Goal: Task Accomplishment & Management: Manage account settings

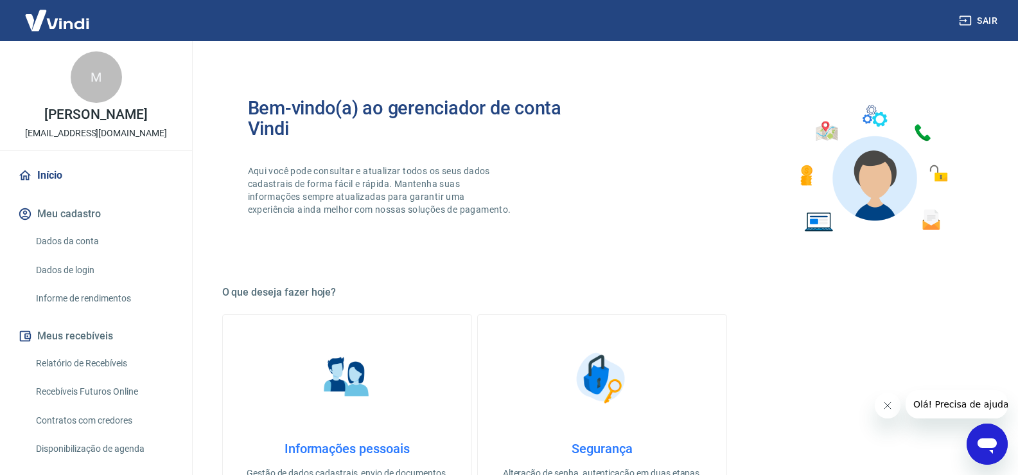
click at [995, 449] on icon "Abrir janela de mensagens" at bounding box center [987, 443] width 23 height 23
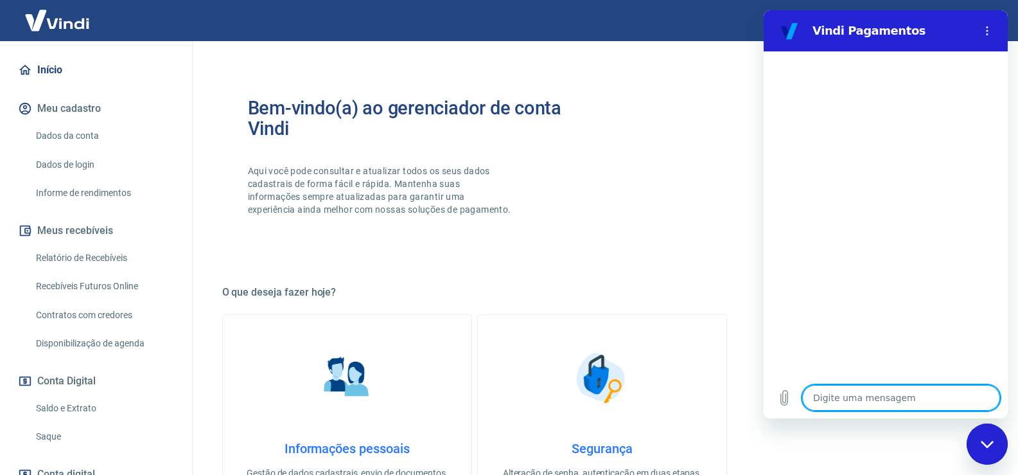
scroll to position [128, 0]
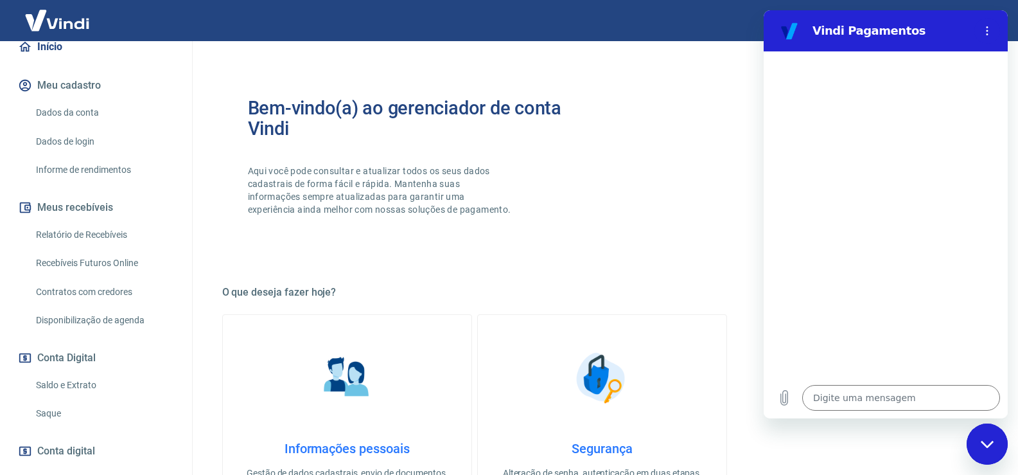
click at [103, 123] on link "Dados da conta" at bounding box center [104, 113] width 146 height 26
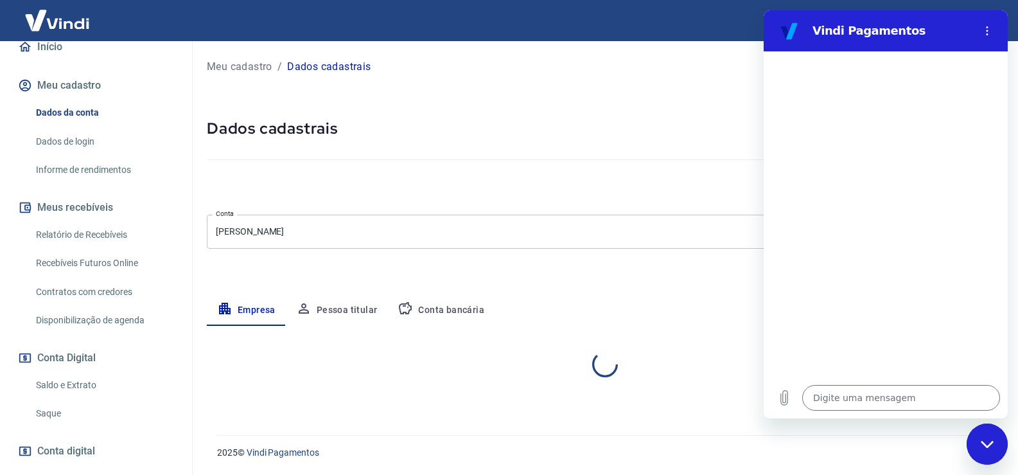
select select "MG"
select select "business"
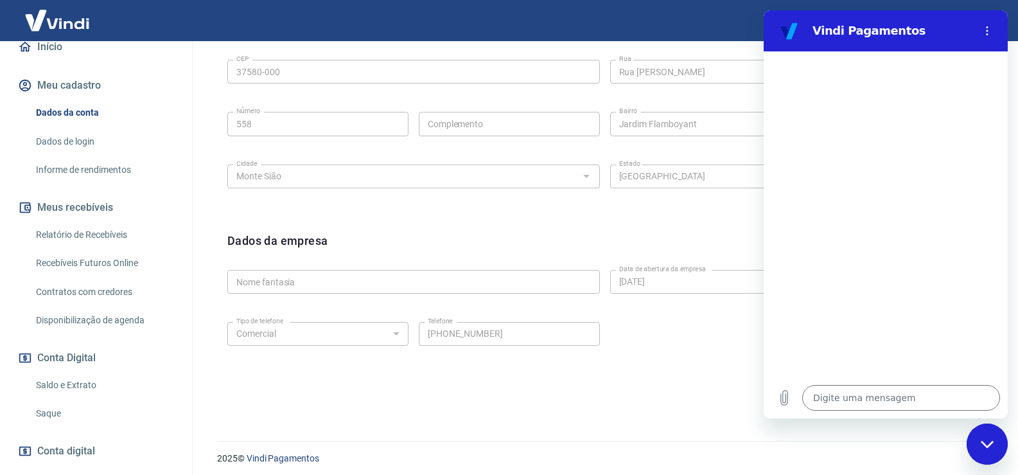
scroll to position [452, 0]
click at [110, 148] on link "Dados de login" at bounding box center [104, 141] width 146 height 26
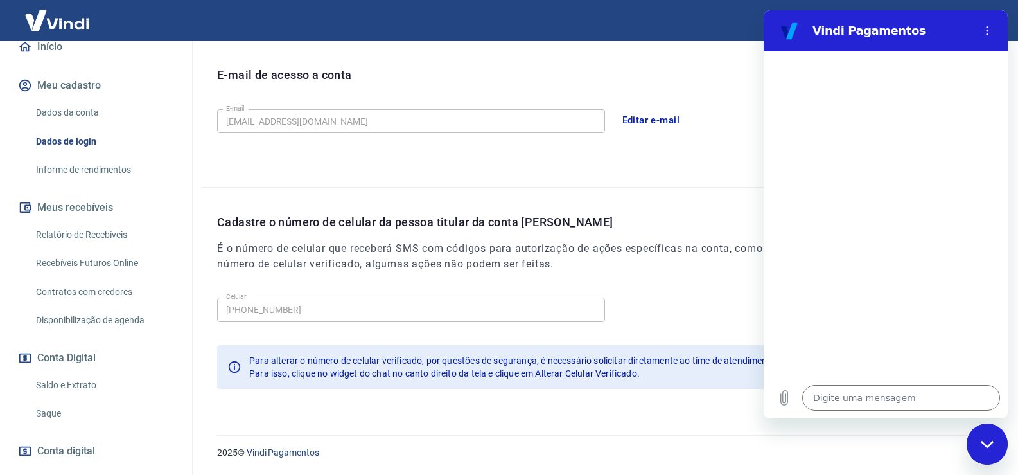
scroll to position [348, 0]
click at [836, 398] on textarea at bounding box center [901, 398] width 198 height 26
type textarea "o"
type textarea "x"
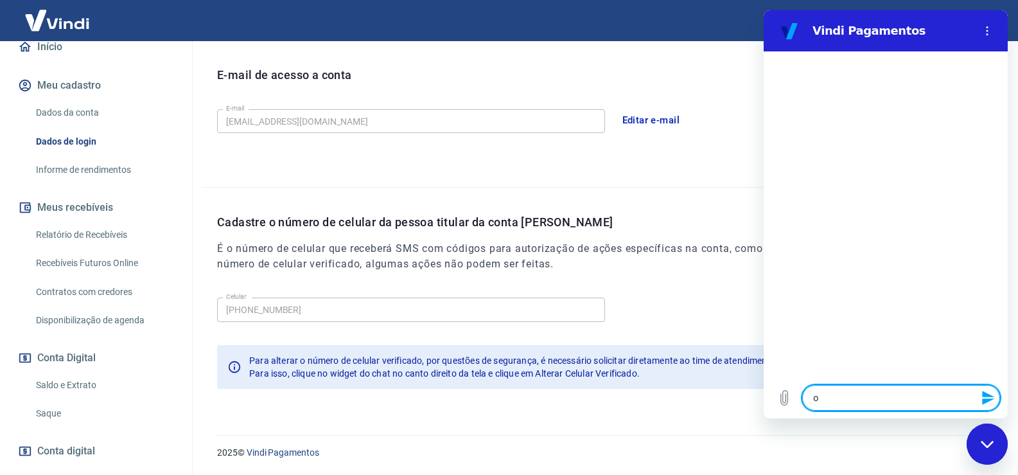
type textarea "ol"
type textarea "x"
type textarea "ola"
type textarea "x"
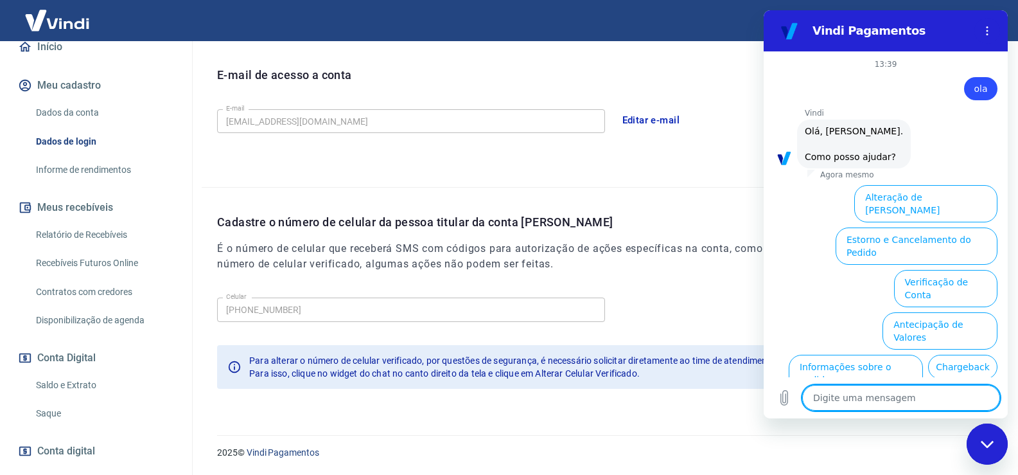
scroll to position [85, 0]
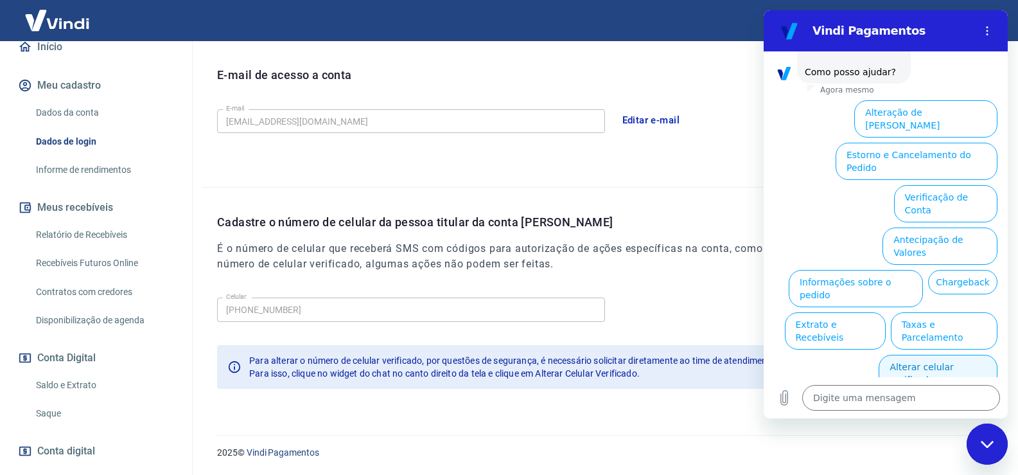
click at [970, 355] on button "Alterar celular verificado" at bounding box center [938, 373] width 119 height 37
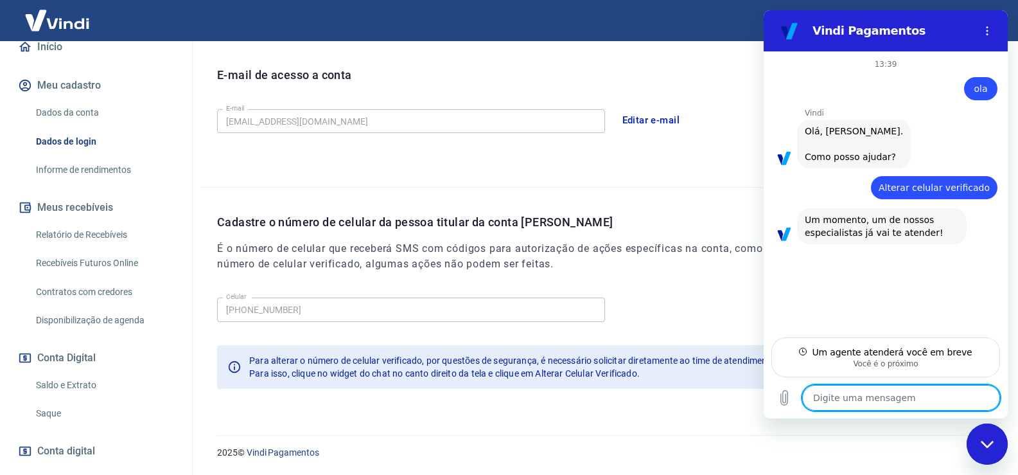
type textarea "x"
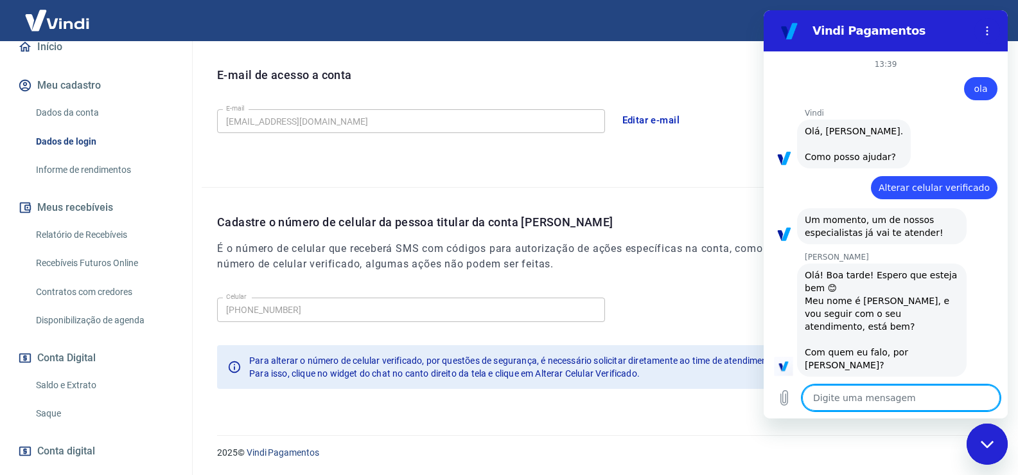
scroll to position [1, 0]
type textarea "j"
type textarea "x"
type textarea "jo"
type textarea "x"
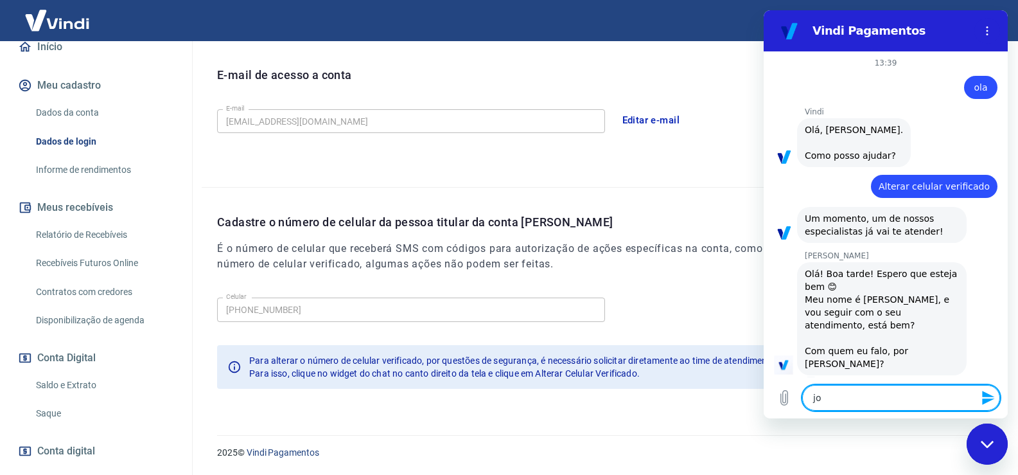
type textarea "joy"
type textarea "x"
type textarea "joyc"
type textarea "x"
type textarea "[PERSON_NAME]"
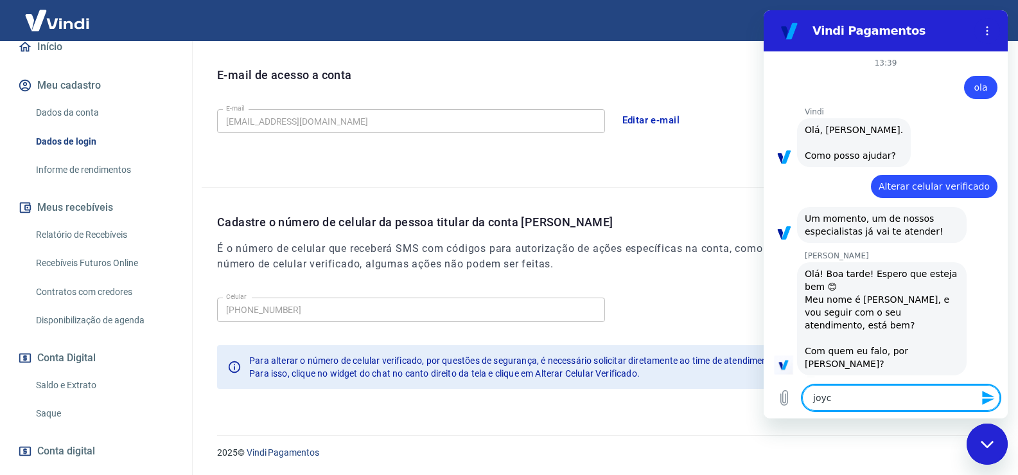
type textarea "x"
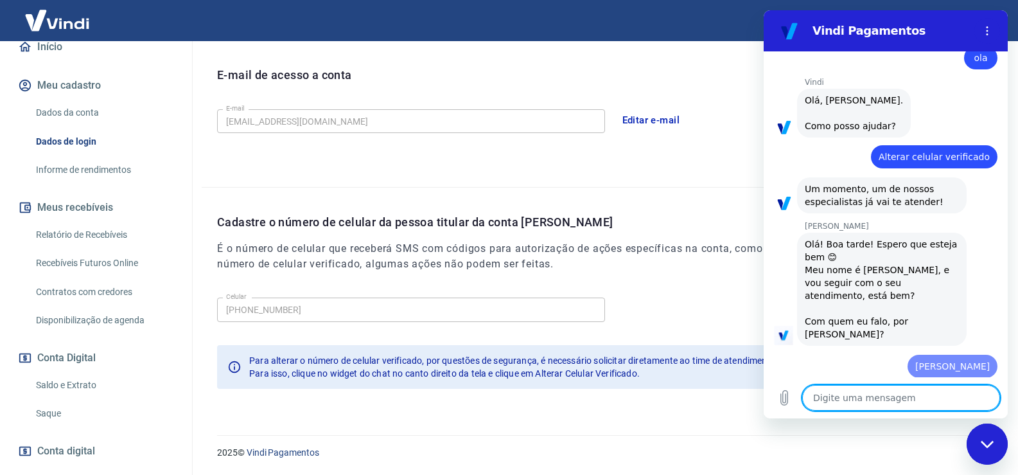
type textarea "x"
type textarea "3"
type textarea "x"
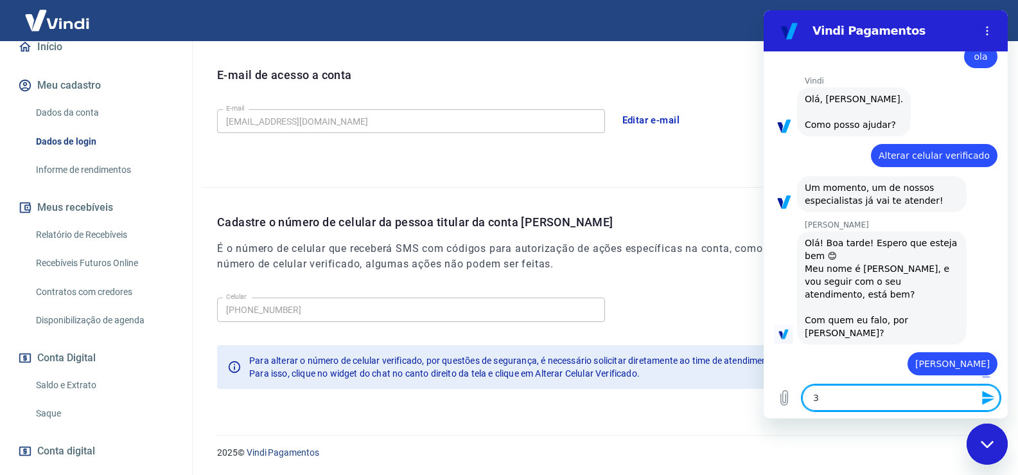
type textarea "35"
type textarea "x"
type textarea "35"
type textarea "x"
type textarea "35 9"
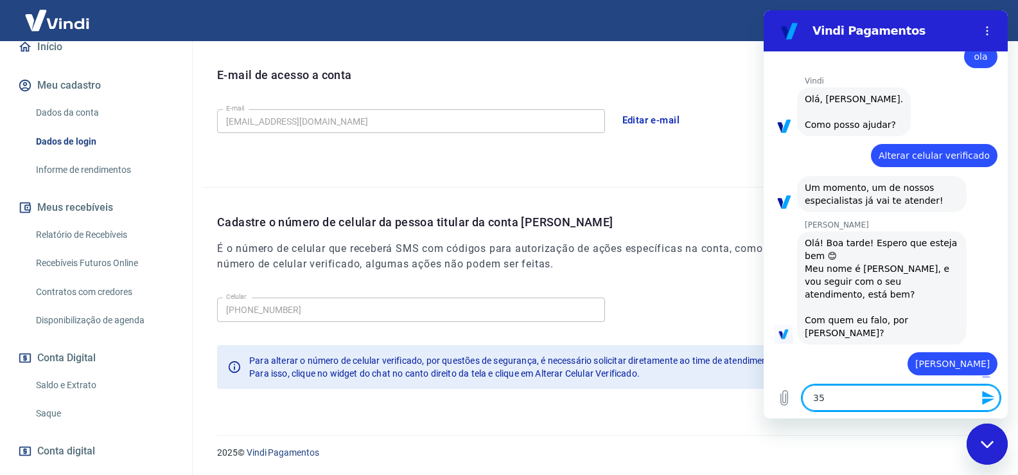
type textarea "x"
type textarea "35 98"
type textarea "x"
type textarea "35 987"
type textarea "x"
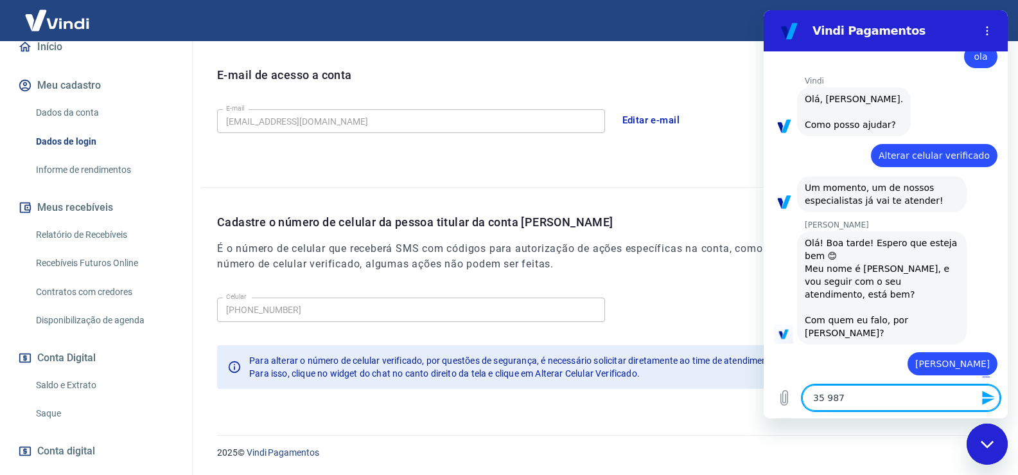
type textarea "35 9874"
type textarea "x"
type textarea "35 98741"
type textarea "x"
type textarea "35 987418"
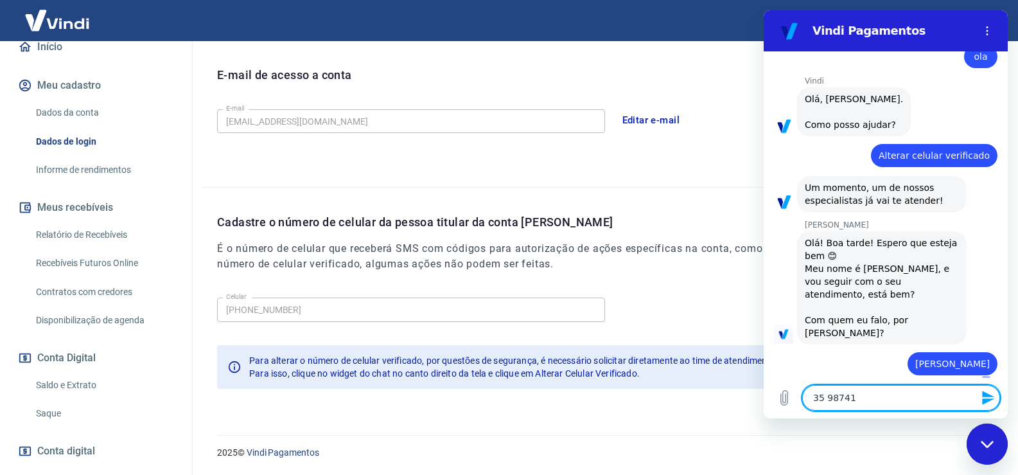
type textarea "x"
type textarea "35 9874185"
type textarea "x"
type textarea "35 98741858"
type textarea "x"
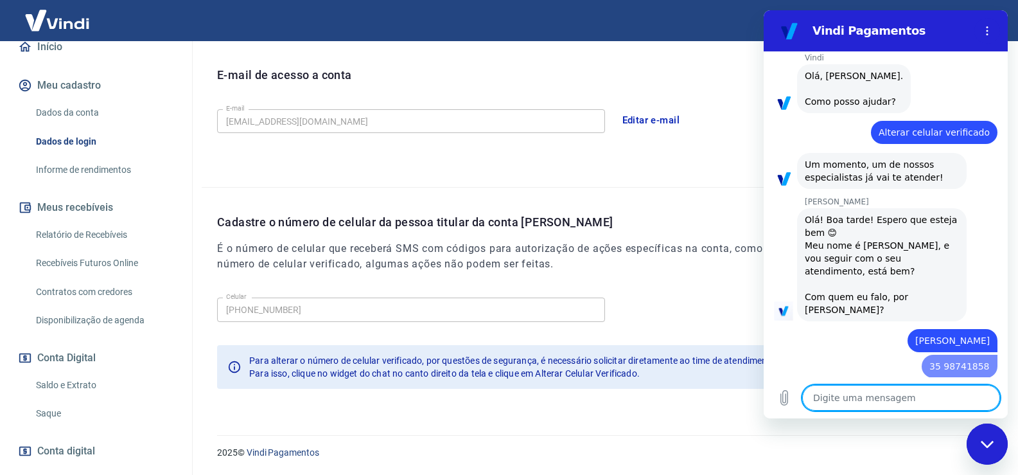
type textarea "x"
type textarea "p"
type textarea "x"
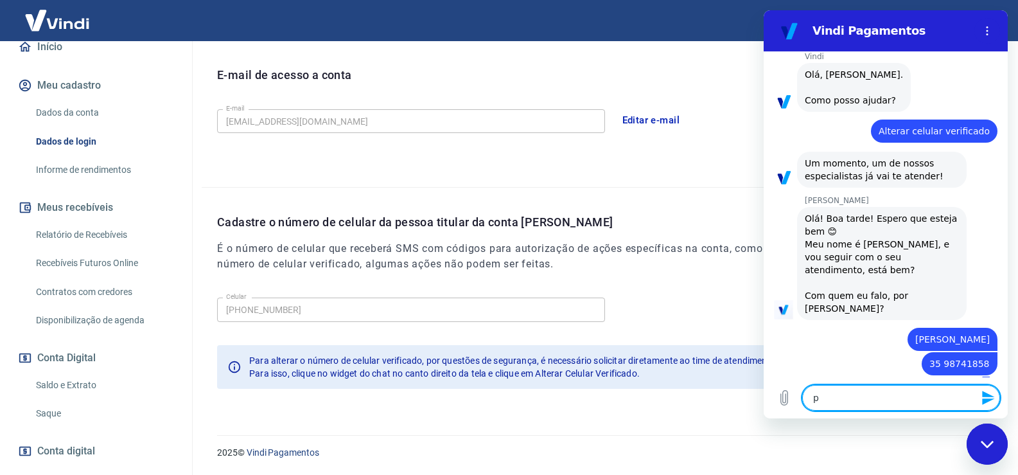
type textarea "po"
type textarea "x"
type textarea "por"
type textarea "x"
type textarea "por"
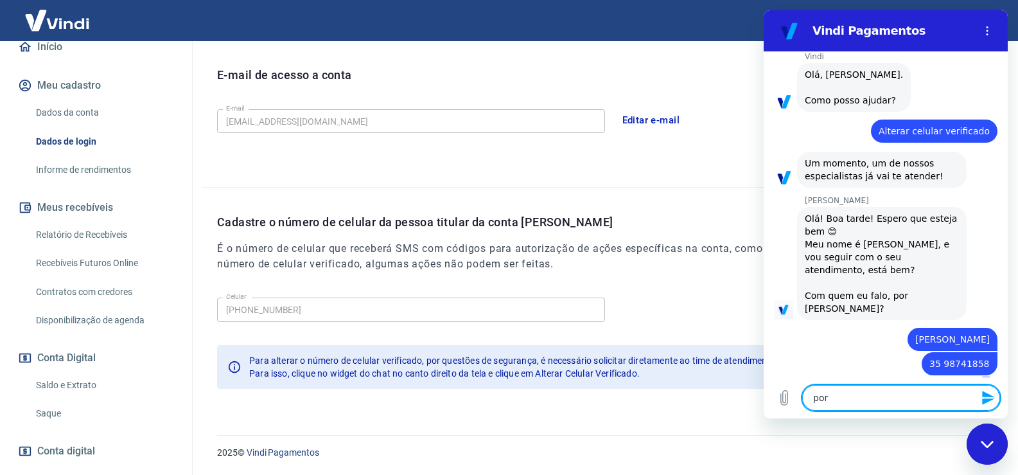
type textarea "x"
type textarea "por g"
type textarea "x"
type textarea "por ge"
type textarea "x"
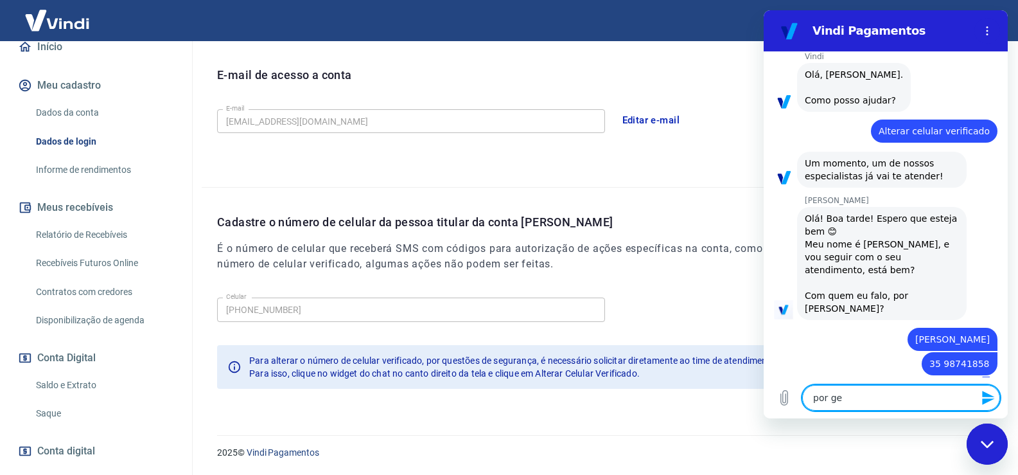
type textarea "por gen"
type textarea "x"
type textarea "por gent"
type textarea "x"
type textarea "por genti"
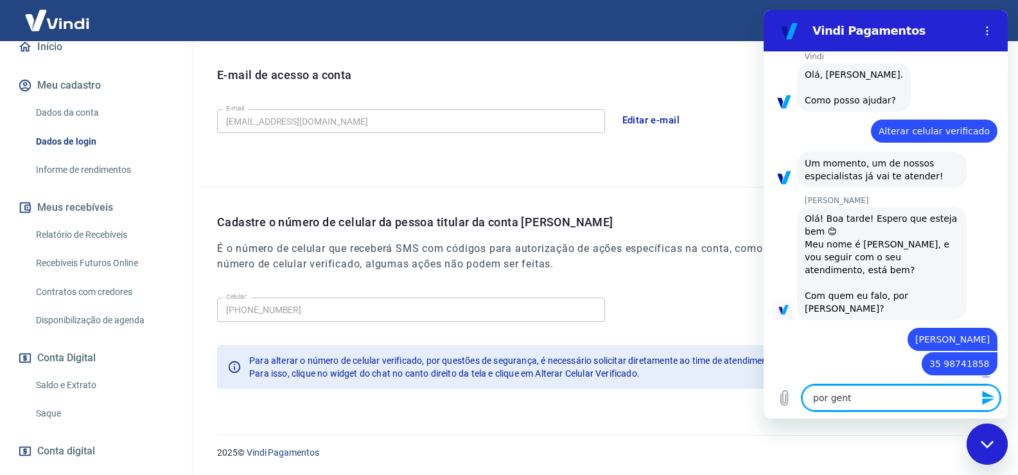
type textarea "x"
type textarea "por gentil"
type textarea "x"
type textarea "por [PERSON_NAME]"
type textarea "x"
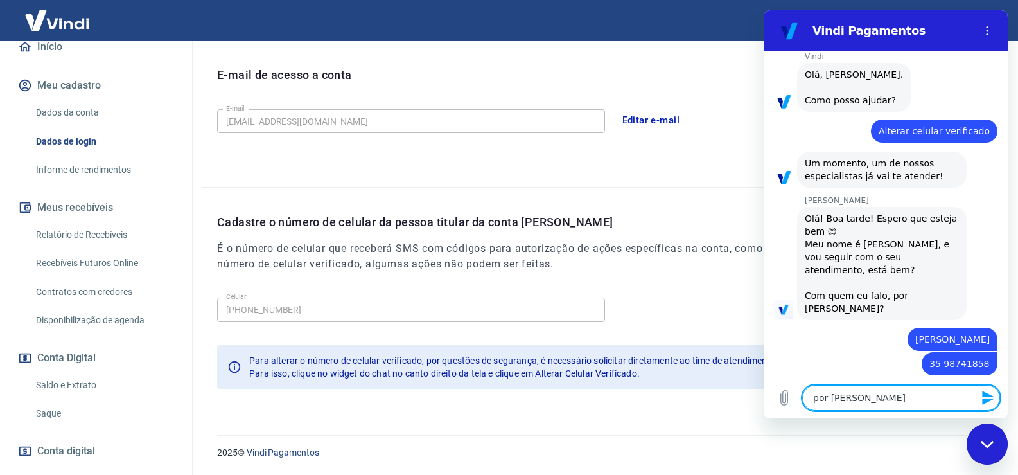
type textarea "por [PERSON_NAME]"
type textarea "x"
type textarea "por gentileza"
type textarea "x"
type textarea "por gentileza"
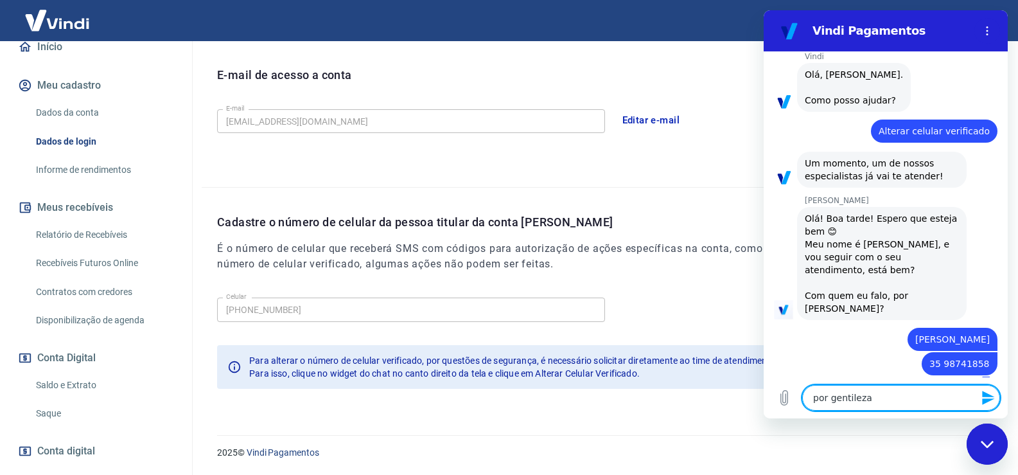
type textarea "x"
type textarea "por gentileza p"
type textarea "x"
type textarea "por [PERSON_NAME]"
type textarea "x"
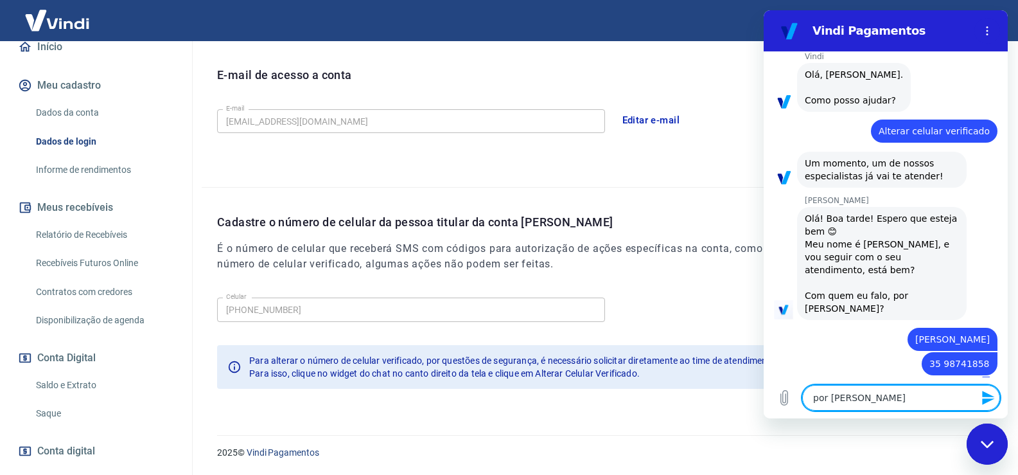
type textarea "por gentileza pod"
type textarea "x"
type textarea "por [PERSON_NAME] pode"
type textarea "x"
type textarea "por [PERSON_NAME] pode"
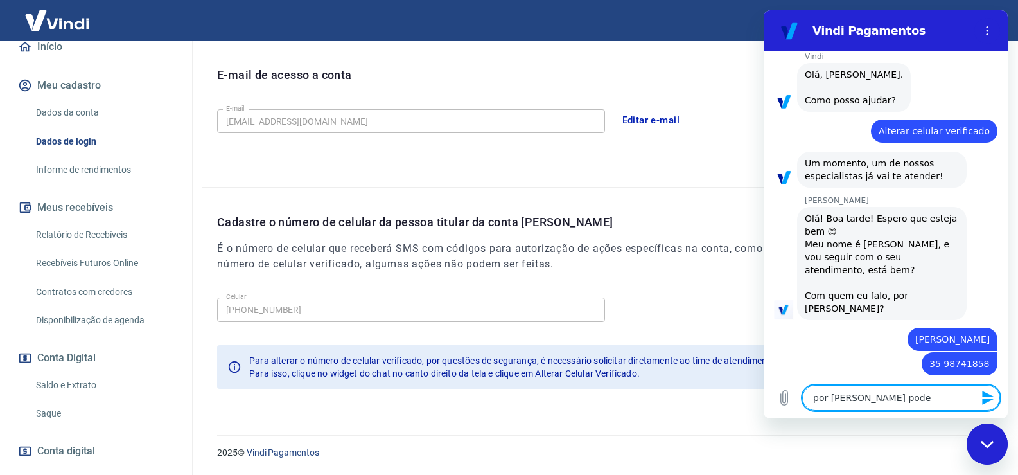
type textarea "x"
type textarea "por [PERSON_NAME] pode c"
type textarea "x"
type textarea "por [PERSON_NAME] pode ca"
type textarea "x"
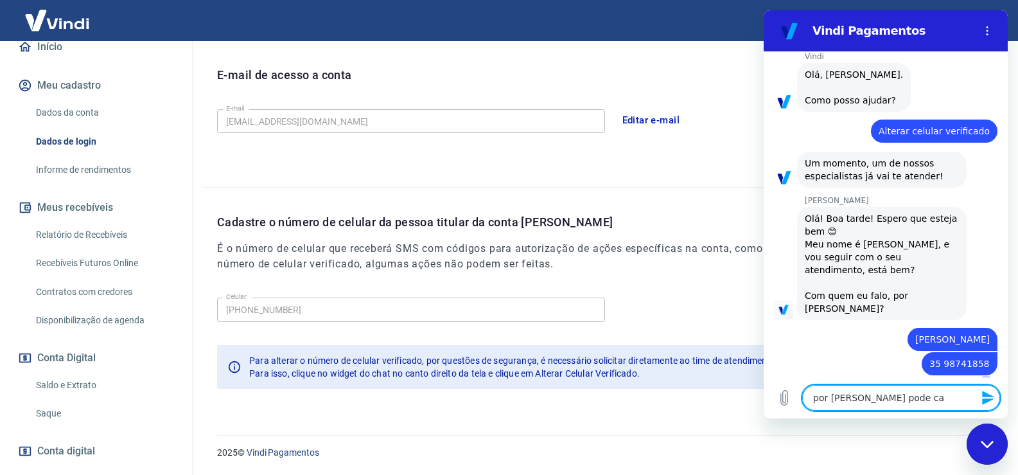
type textarea "por gentileza pode cad"
type textarea "x"
type textarea "por gentileza pode cada"
type textarea "x"
type textarea "por gentileza pode cadas"
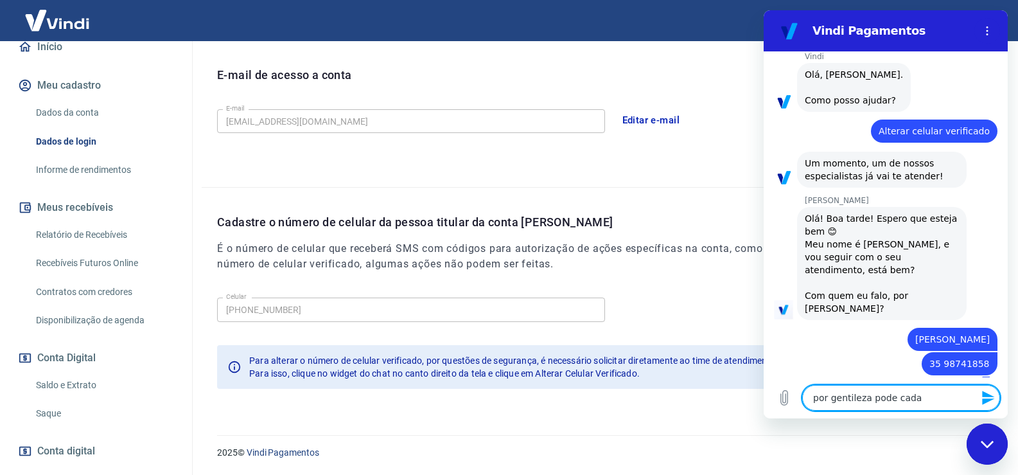
type textarea "x"
type textarea "por gentileza pode cadast"
type textarea "x"
type textarea "por gentileza pode cadastr"
type textarea "x"
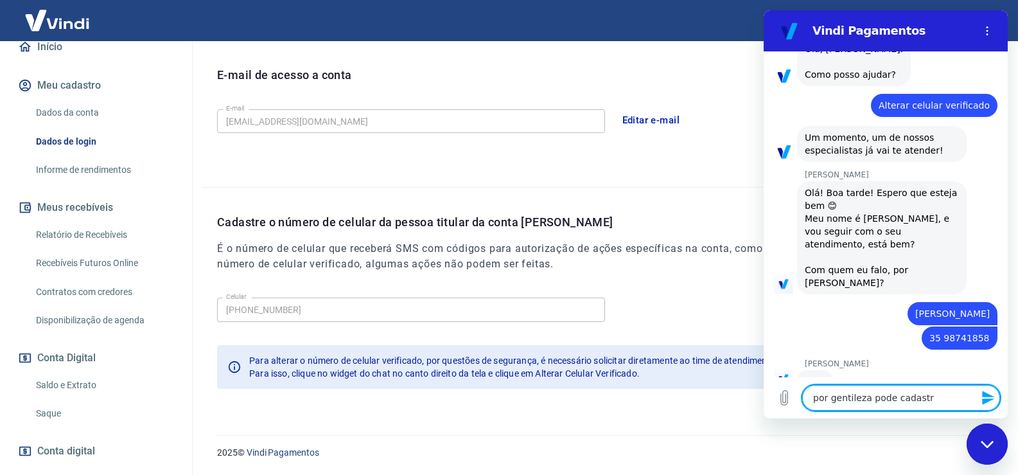
type textarea "por gentileza pode cadastra"
type textarea "x"
type textarea "por gentileza pode cadastrar"
type textarea "x"
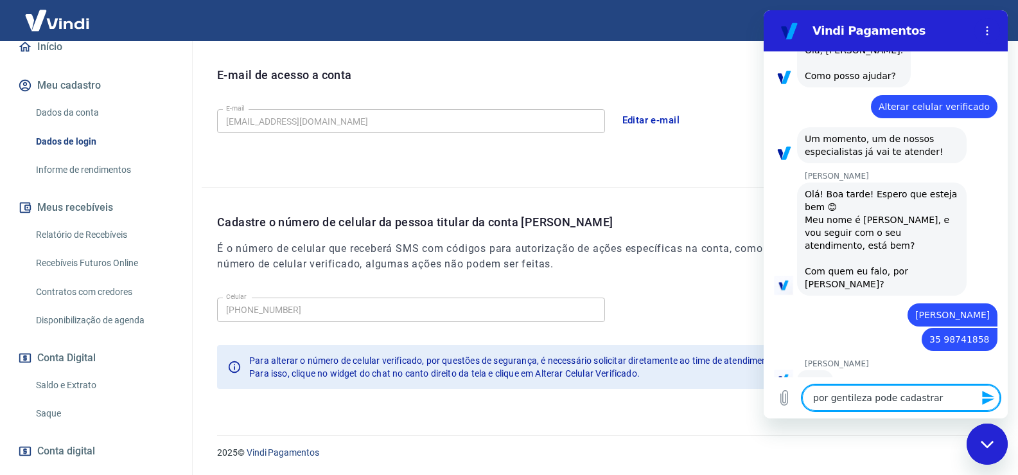
type textarea "por gentileza pode cadastrar"
type textarea "x"
type textarea "por gentileza pode cadastrar e"
type textarea "x"
type textarea "por gentileza pode cadastrar es"
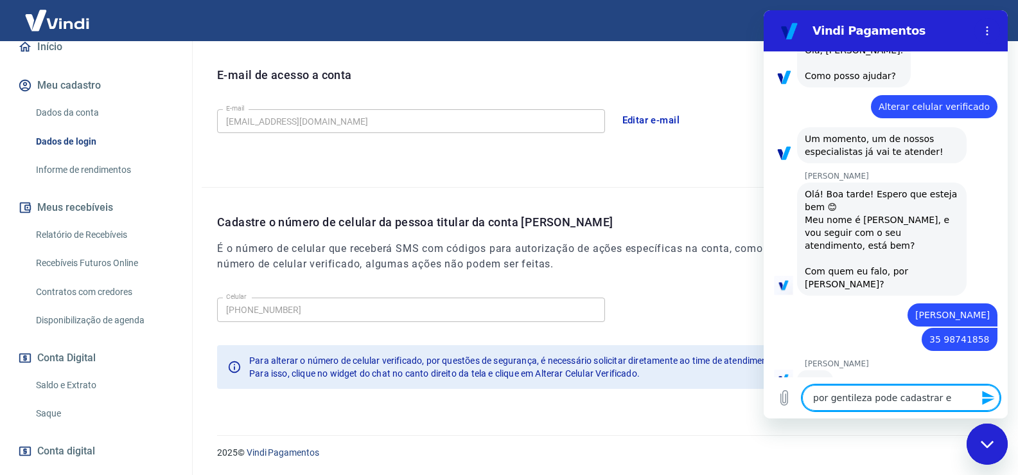
type textarea "x"
type textarea "por gentileza pode cadastrar ess"
type textarea "x"
type textarea "por gentileza pode cadastrar esse"
type textarea "x"
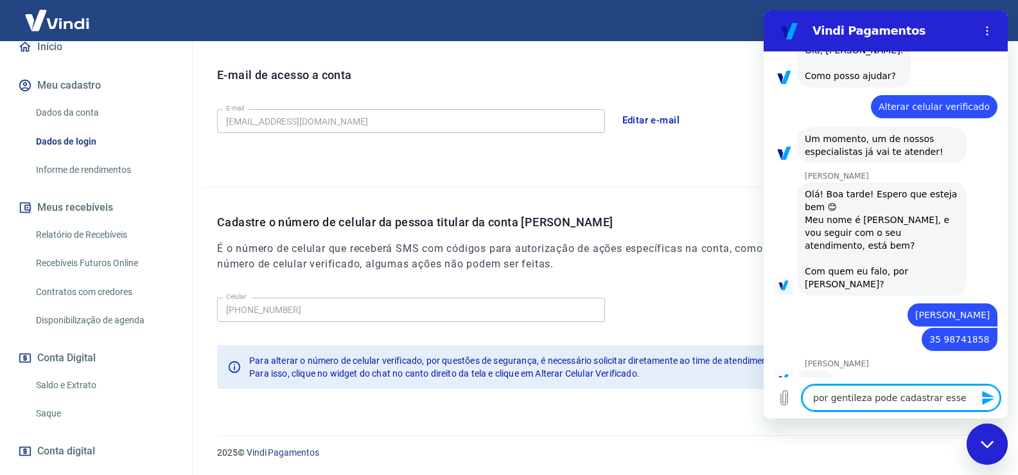
type textarea "por gentileza pode cadastrar esse"
type textarea "x"
type textarea "por gentileza pode cadastrar esse n"
type textarea "x"
type textarea "por gentileza pode cadastrar esse nu"
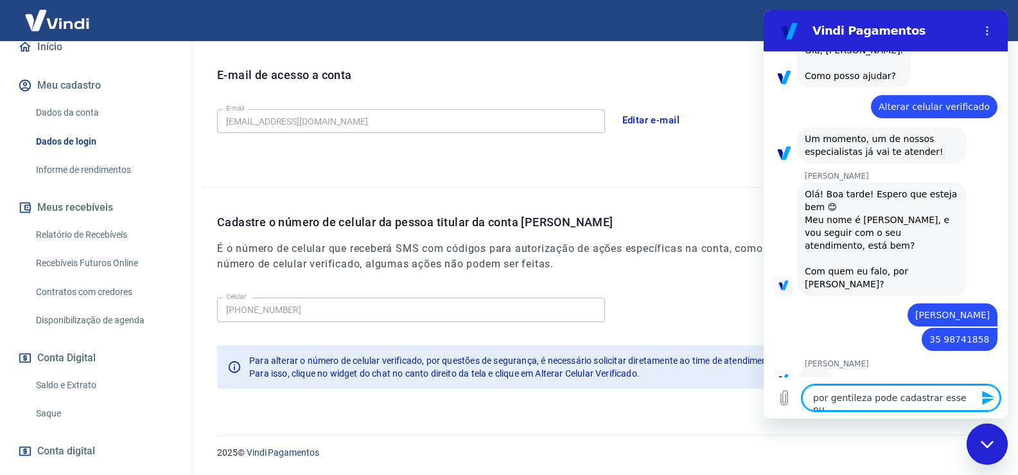
type textarea "x"
type textarea "por gentileza pode cadastrar esse num"
type textarea "x"
type textarea "por gentileza pode cadastrar esse nume"
type textarea "x"
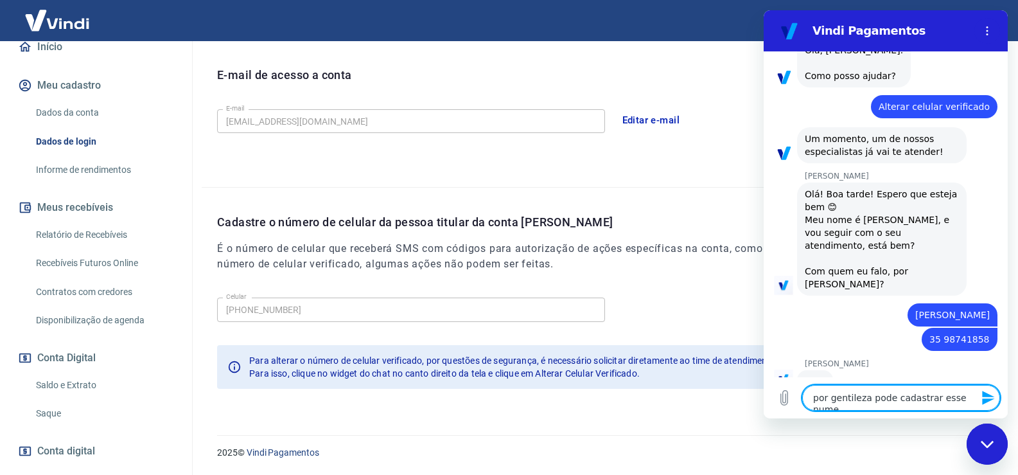
type textarea "por gentileza pode cadastrar esse numer"
type textarea "x"
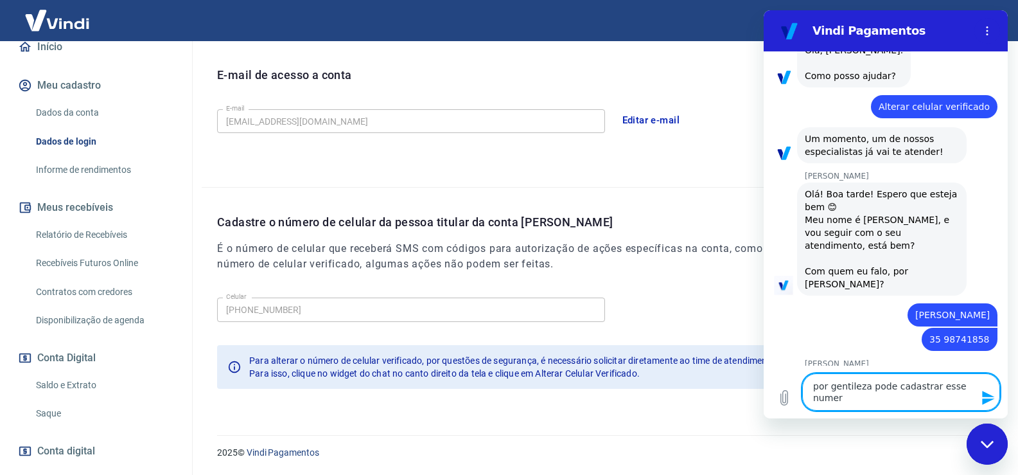
type textarea "por gentileza pode cadastrar esse numero"
type textarea "x"
type textarea "por gentileza pode cadastrar esse numero"
type textarea "x"
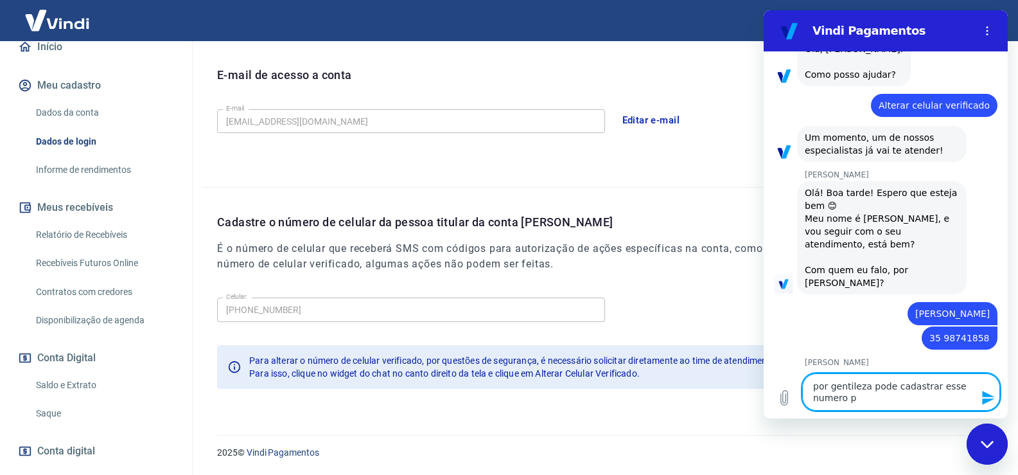
type textarea "por gentileza pode cadastrar esse numero p-"
type textarea "x"
type textarea "por gentileza pode cadastrar esse numero p-a"
type textarea "x"
type textarea "por gentileza pode cadastrar esse numero p-ar"
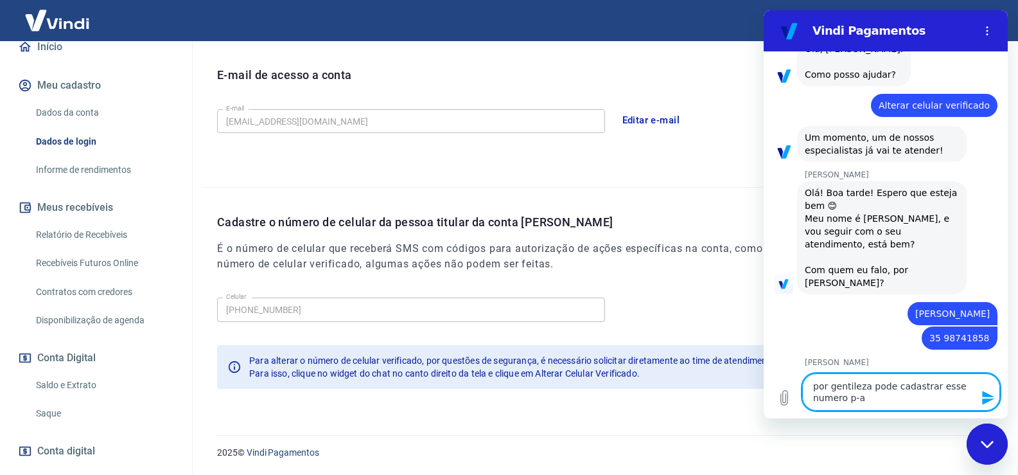
type textarea "x"
type textarea "por gentileza pode cadastrar esse numero p-ara"
type textarea "x"
type textarea "por gentileza pode cadastrar esse numero p-ara"
type textarea "x"
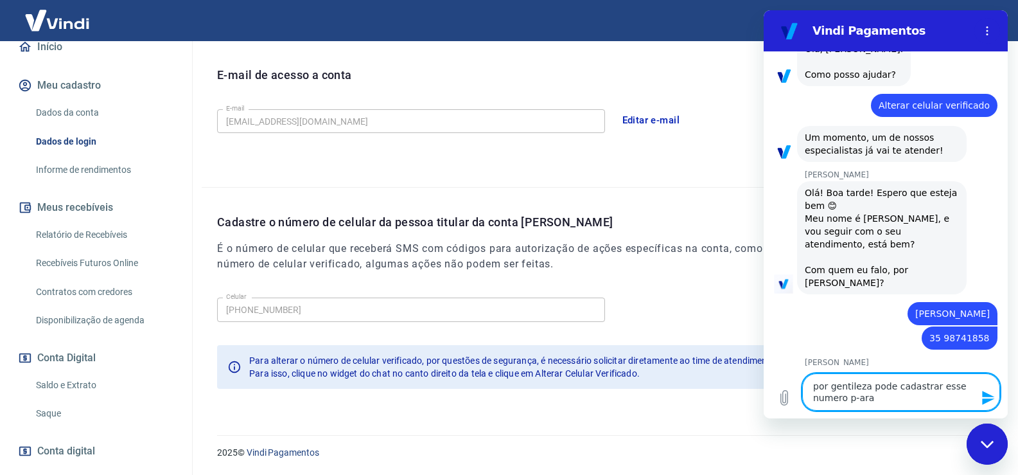
type textarea "por gentileza pode cadastrar esse numero p-ara r"
type textarea "x"
type textarea "por gentileza pode cadastrar esse numero p-ara re"
type textarea "x"
type textarea "por gentileza pode cadastrar esse numero p-ara rec"
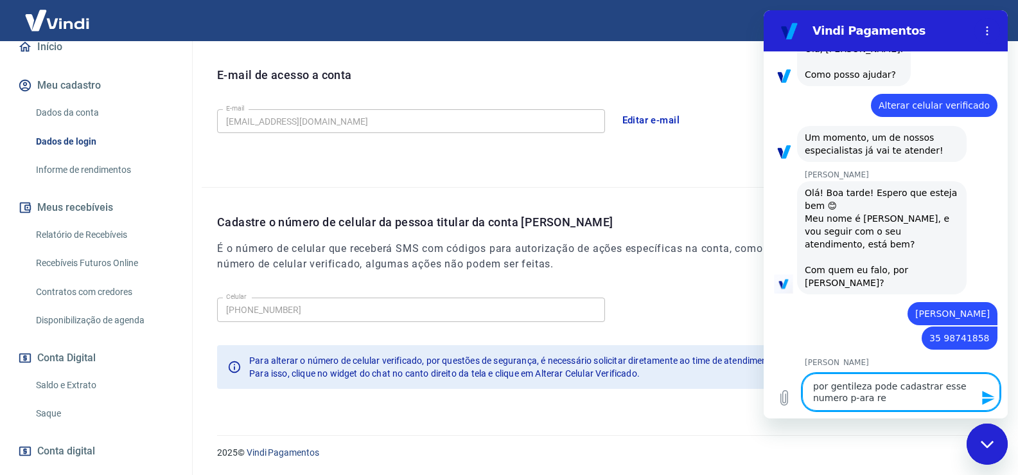
type textarea "x"
type textarea "por gentileza pode cadastrar esse numero p-ara rece"
type textarea "x"
type textarea "por gentileza pode cadastrar esse numero p-ara receb"
type textarea "x"
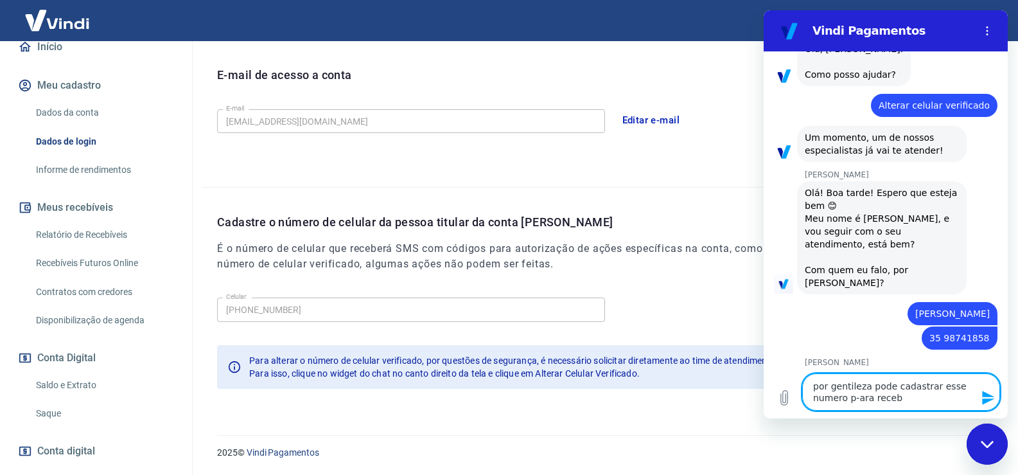
type textarea "por gentileza pode cadastrar esse numero p-ara recebe"
type textarea "x"
type textarea "por gentileza pode cadastrar esse numero p-ara receber"
type textarea "x"
type textarea "por gentileza pode cadastrar esse numero p-ara receber"
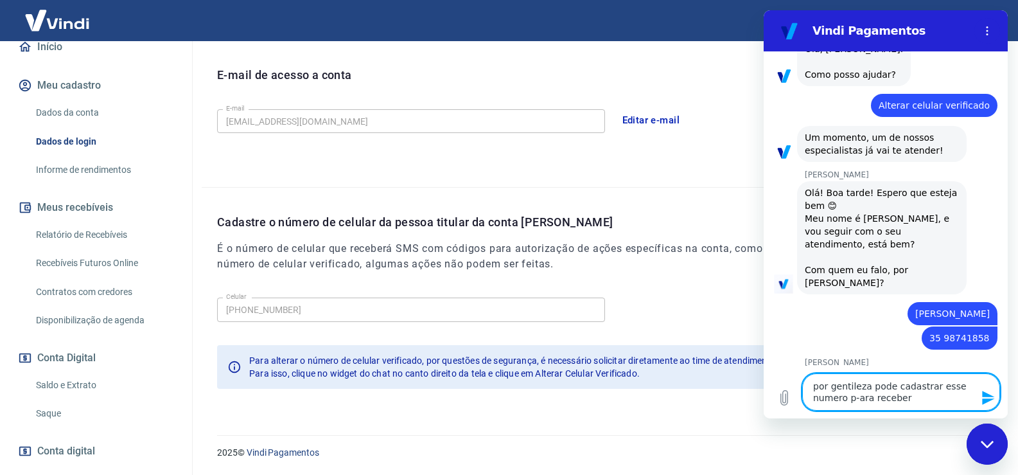
type textarea "x"
type textarea "por gentileza pode cadastrar esse numero p-ara receber a"
type textarea "x"
type textarea "por gentileza pode cadastrar esse numero p-ara receber au"
type textarea "x"
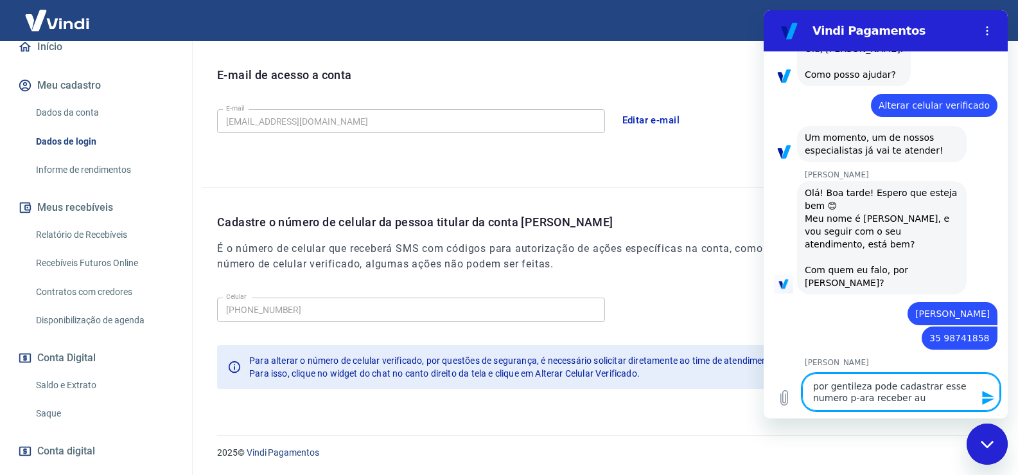
type textarea "por gentileza pode cadastrar esse numero p-ara receber aut"
type textarea "x"
type textarea "por gentileza pode cadastrar esse numero p-ara receber aute"
type textarea "x"
type textarea "por gentileza pode cadastrar esse numero p-ara receber auten"
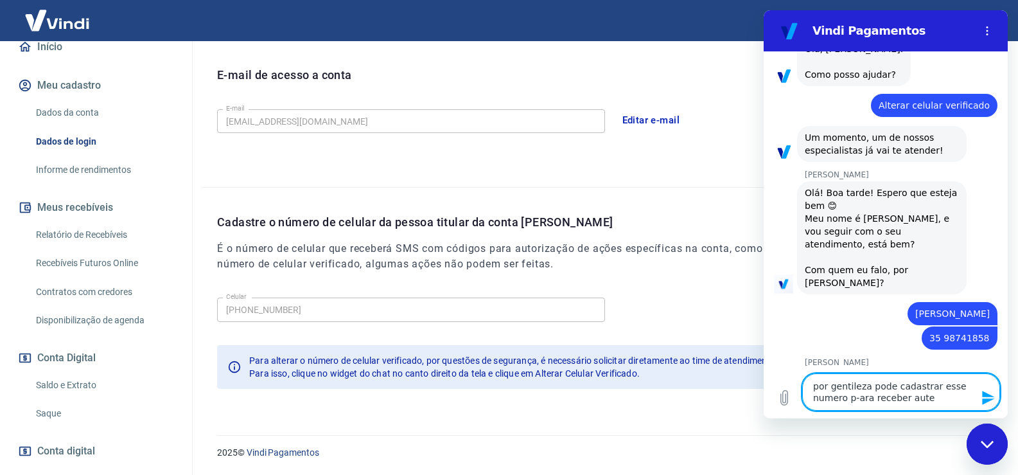
type textarea "x"
type textarea "por gentileza pode cadastrar esse numero p-ara receber autent"
type textarea "x"
type textarea "por gentileza pode cadastrar esse numero p-ara receber autenti"
type textarea "x"
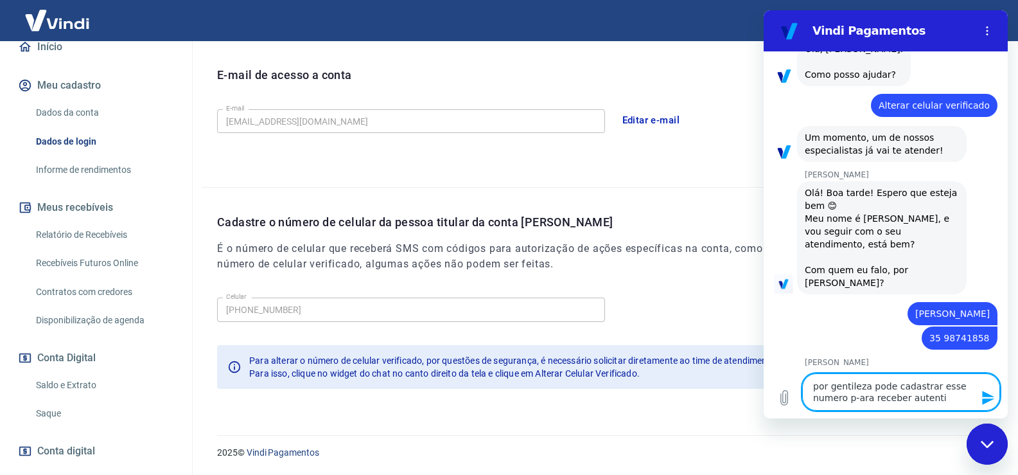
type textarea "por gentileza pode cadastrar esse numero p-ara receber autentic"
type textarea "x"
type textarea "por gentileza pode cadastrar esse numero p-ara receber autentica"
type textarea "x"
type textarea "por gentileza pode cadastrar esse numero p-ara receber autenticaç"
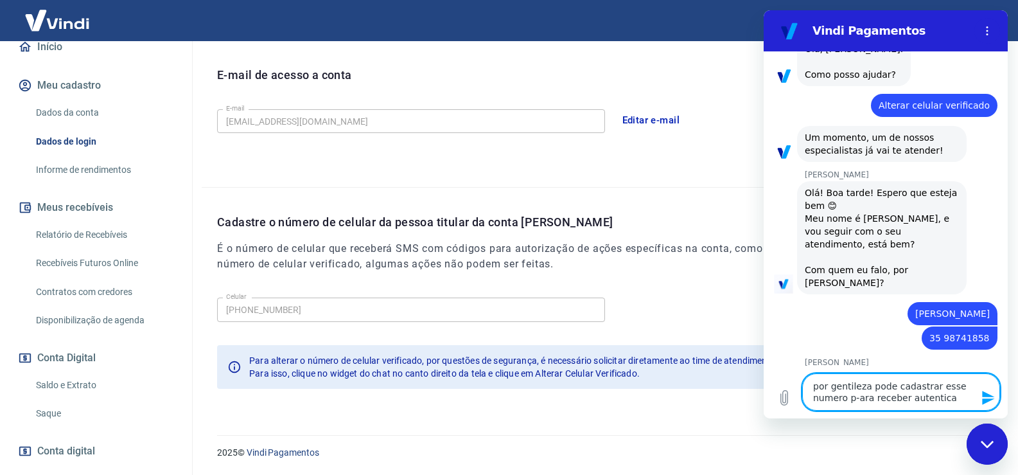
type textarea "x"
type textarea "por gentileza pode cadastrar esse numero p-ara receber autenticaçã"
type textarea "x"
type textarea "por gentileza pode cadastrar esse numero p-ara receber autenticação"
type textarea "x"
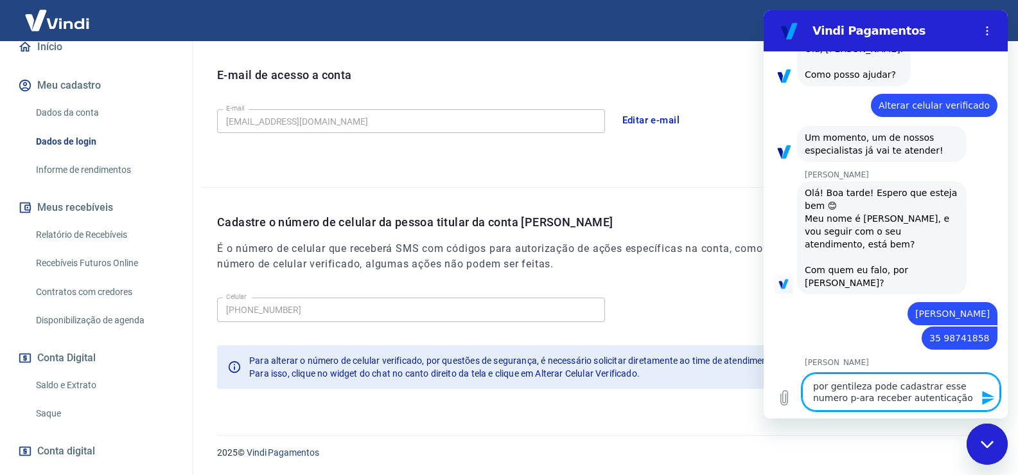
type textarea "por gentileza pode cadastrar esse numero p-ara receber autenticação"
type textarea "x"
type textarea "por gentileza pode cadastrar esse numero p-ara receber autenticação d"
type textarea "x"
type textarea "por gentileza pode cadastrar esse numero p-ara receber autenticação de"
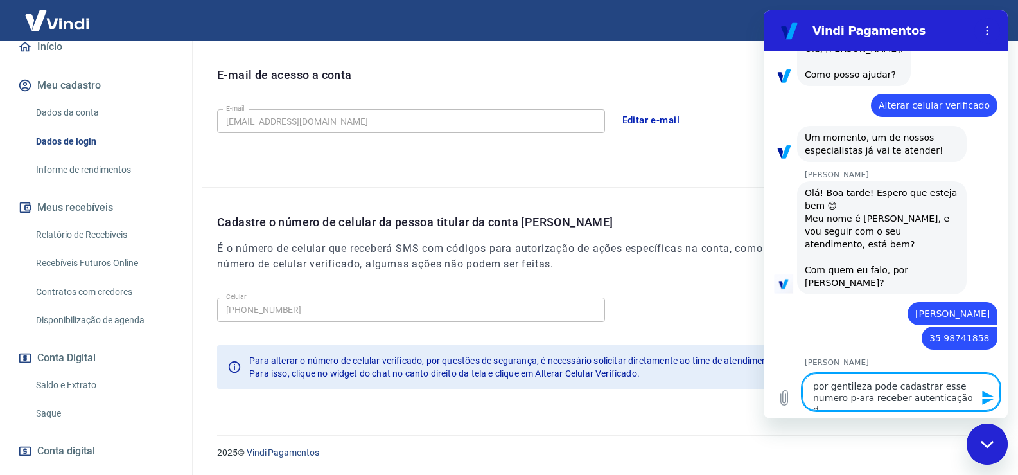
type textarea "x"
type textarea "por gentileza pode cadastrar esse numero p-ara receber autenticação de"
type textarea "x"
type textarea "por gentileza pode cadastrar esse numero p-ara receber autenticação de s"
type textarea "x"
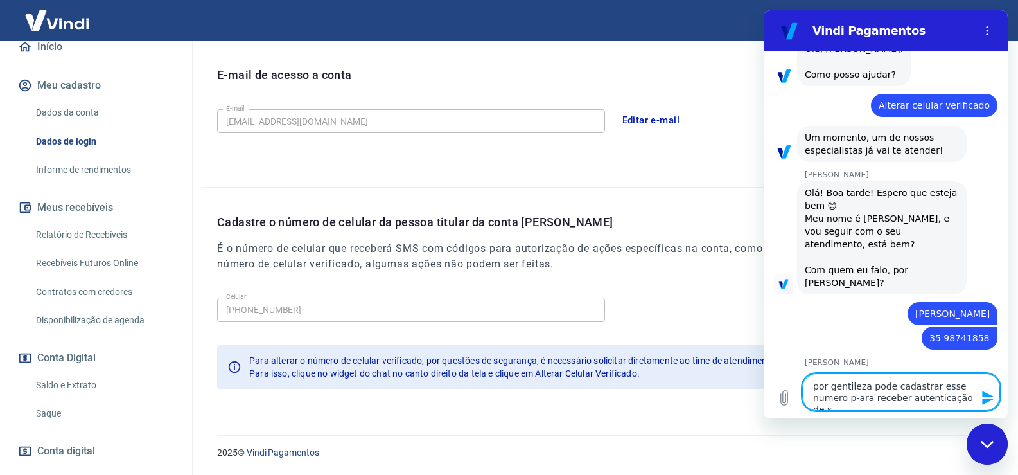
type textarea "por gentileza pode cadastrar esse numero p-ara receber autenticação de sa"
type textarea "x"
type textarea "por gentileza pode cadastrar esse numero p-ara receber autenticação de saq"
type textarea "x"
type textarea "por gentileza pode cadastrar esse numero p-ara receber autenticação de [PERSON_…"
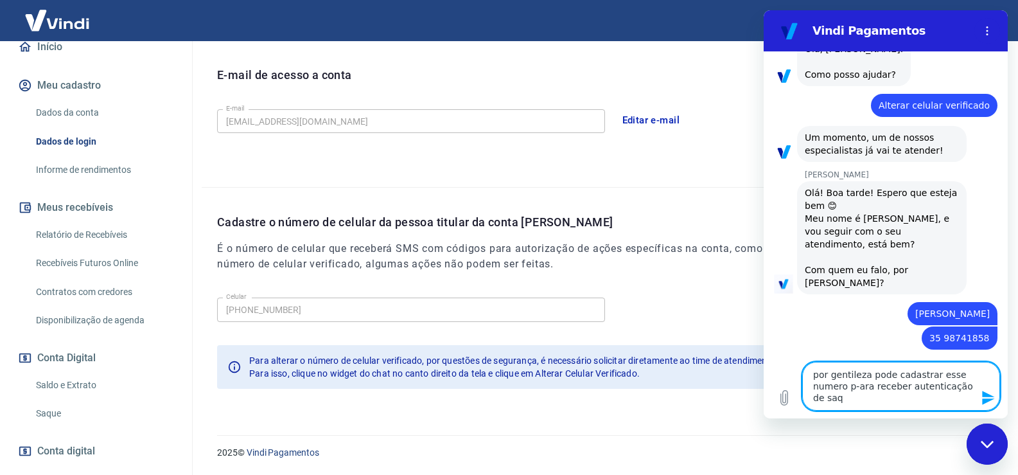
type textarea "x"
type textarea "por gentileza pode cadastrar esse numero p-ara receber autenticação de saq"
type textarea "x"
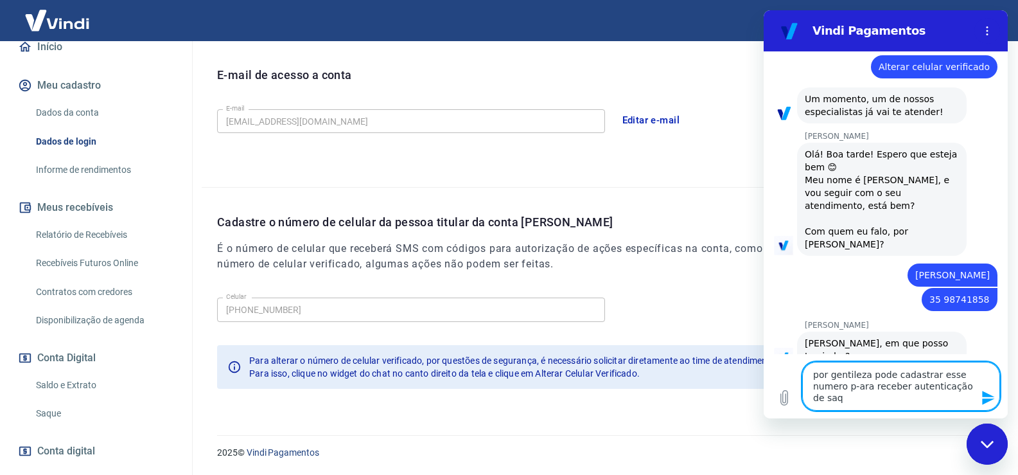
type textarea "por gentileza pode cadastrar esse numero p-ara receber autenticação de [PERSON_…"
type textarea "x"
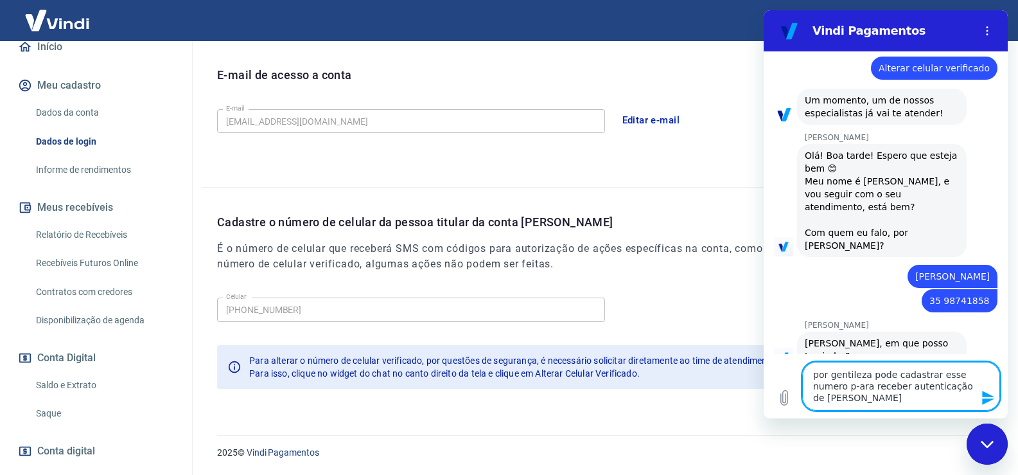
type textarea "por gentileza pode cadastrar esse numero p-ara receber autenticação de saque"
type textarea "x"
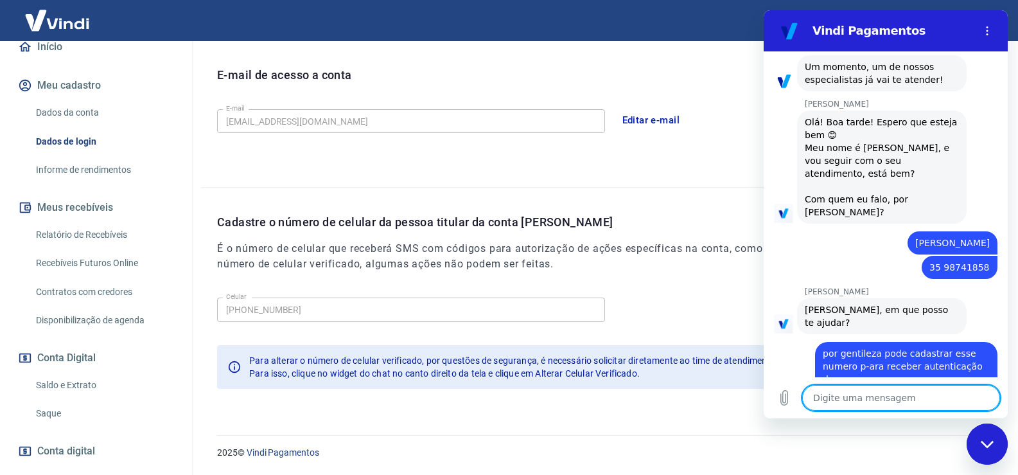
scroll to position [155, 0]
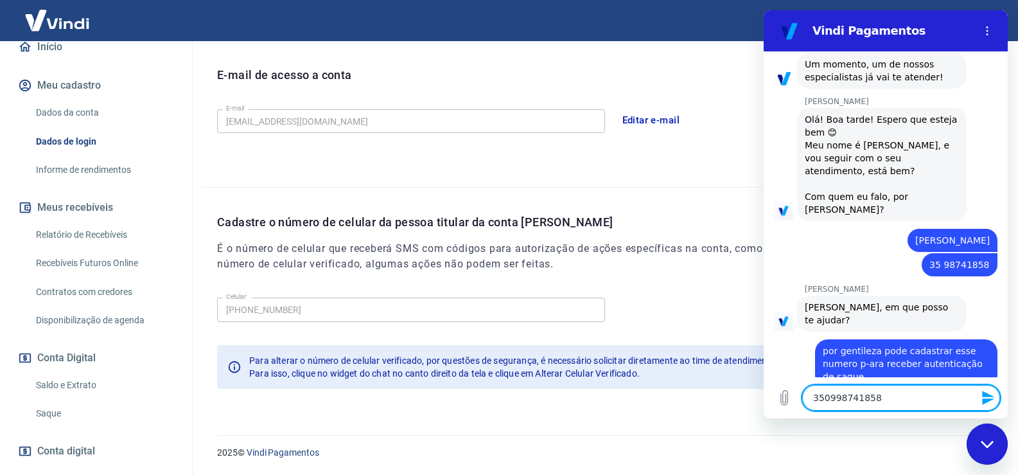
click at [827, 398] on textarea "350998741858" at bounding box center [901, 398] width 198 height 26
click at [843, 401] on textarea "035998741858" at bounding box center [901, 398] width 198 height 26
click at [992, 396] on icon "Enviar mensagem" at bounding box center [988, 398] width 12 height 14
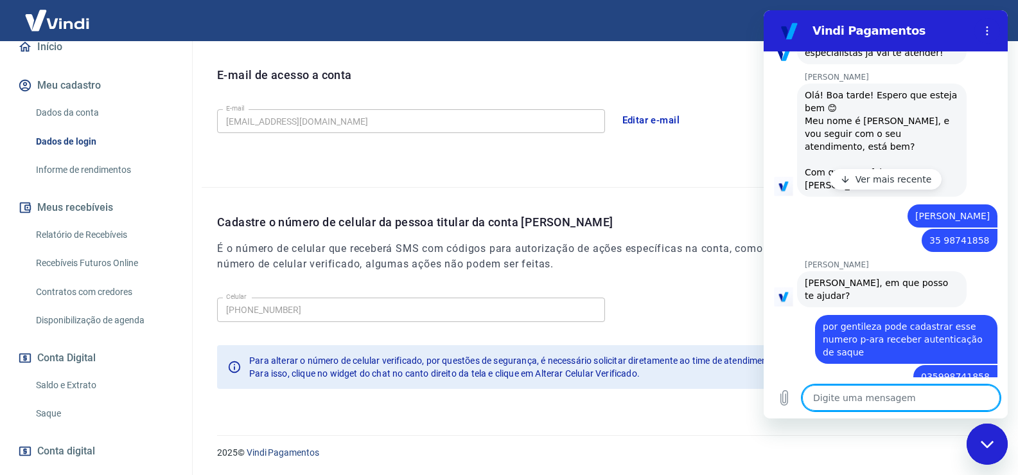
scroll to position [222, 0]
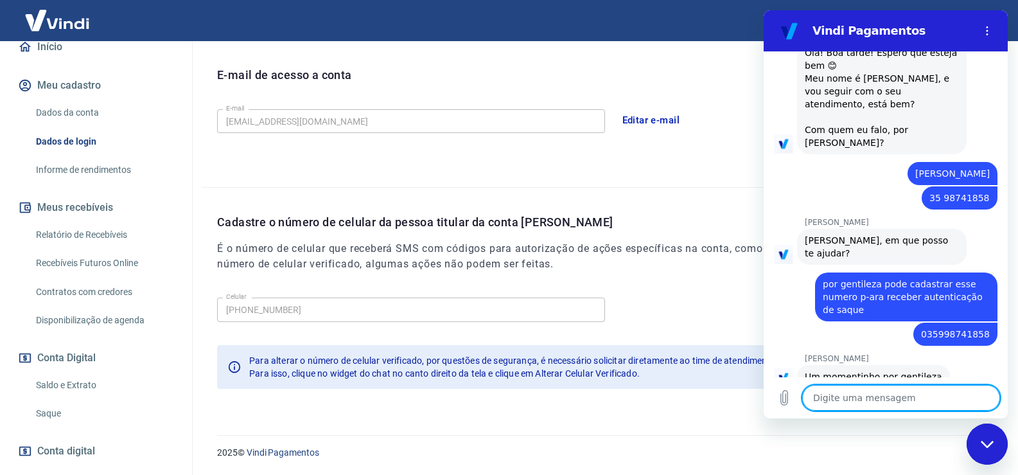
click at [870, 403] on textarea at bounding box center [901, 398] width 198 height 26
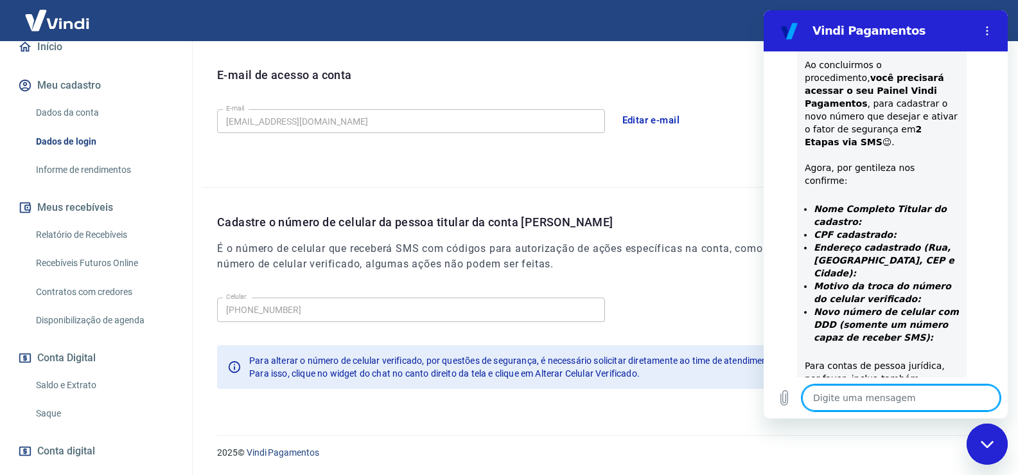
scroll to position [701, 0]
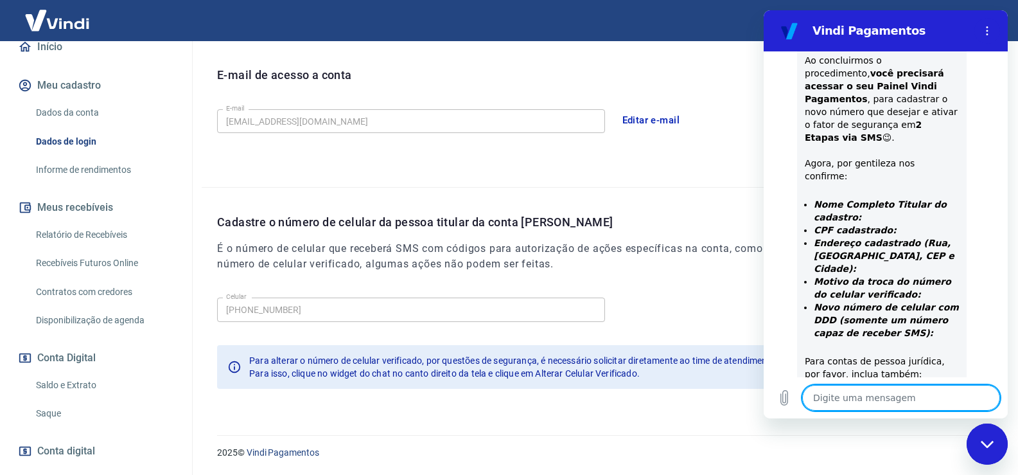
drag, startPoint x: 66, startPoint y: 121, endPoint x: 76, endPoint y: 122, distance: 11.0
click at [66, 121] on link "Dados da conta" at bounding box center [104, 113] width 146 height 26
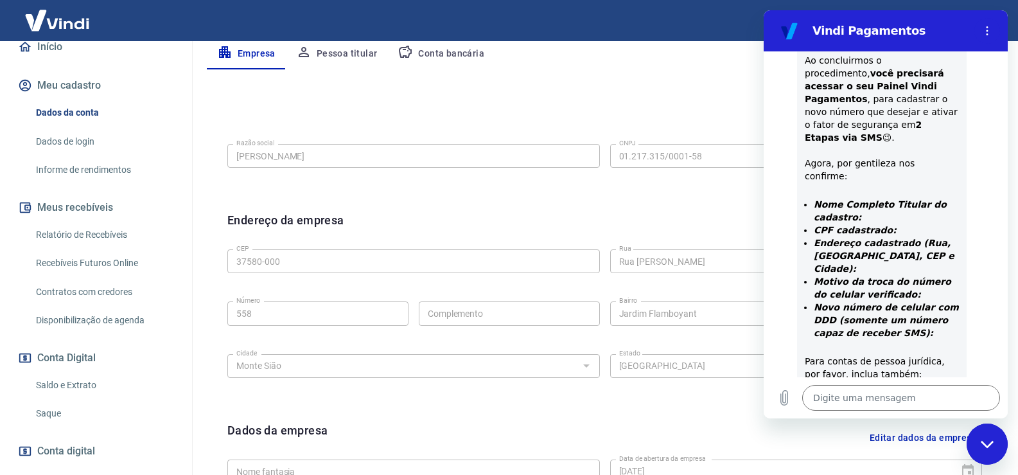
scroll to position [257, 0]
drag, startPoint x: 274, startPoint y: 153, endPoint x: 224, endPoint y: 195, distance: 65.7
click at [223, 194] on div "Editar razão social Razão social [PERSON_NAME] JUNIOR Razão social CNPJ 01.217.…" at bounding box center [604, 153] width 775 height 96
click at [857, 401] on textarea at bounding box center [901, 398] width 198 height 26
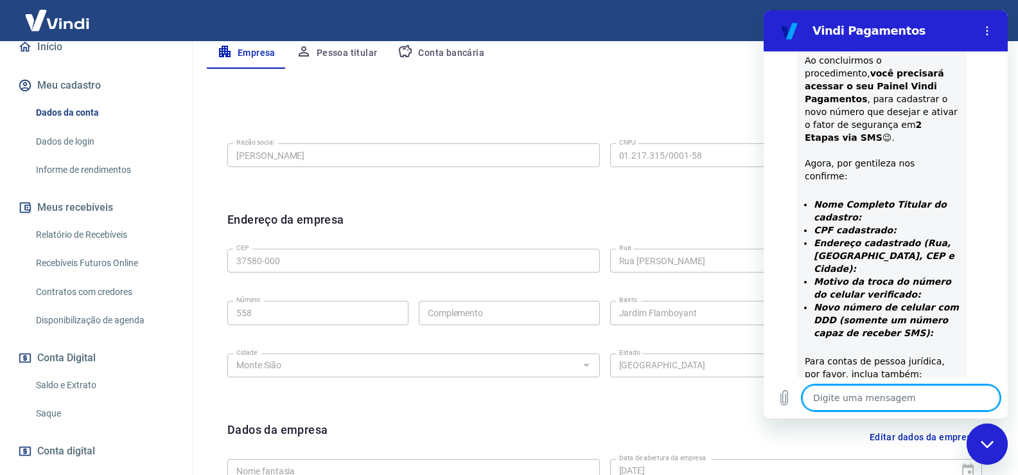
paste textarea "[PERSON_NAME]"
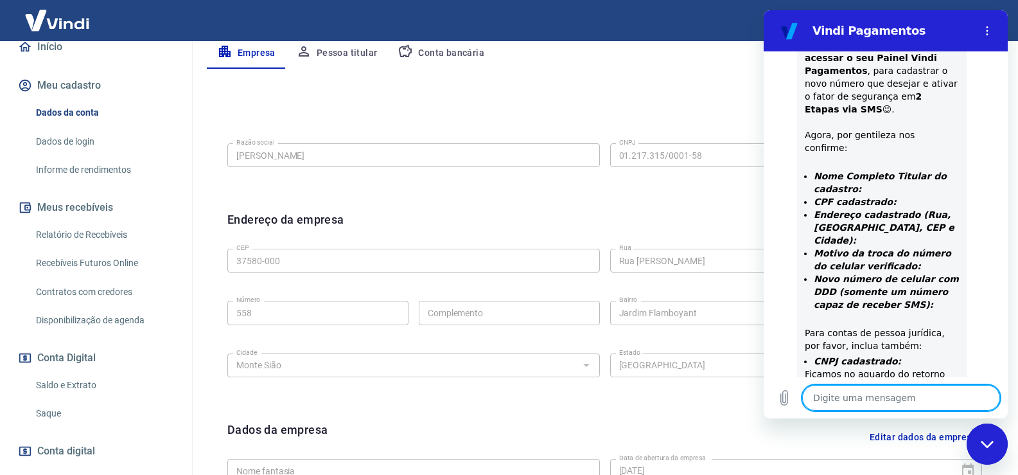
scroll to position [732, 0]
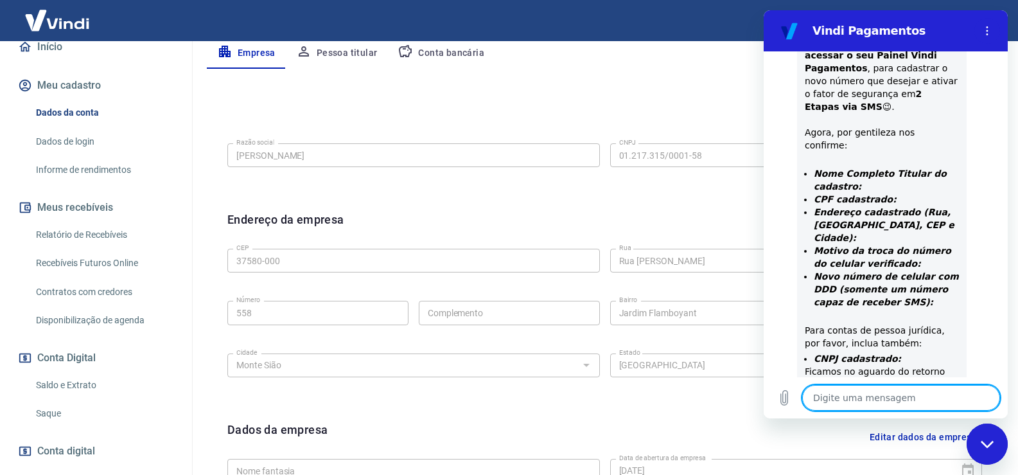
paste textarea "01.217.315/0001-58"
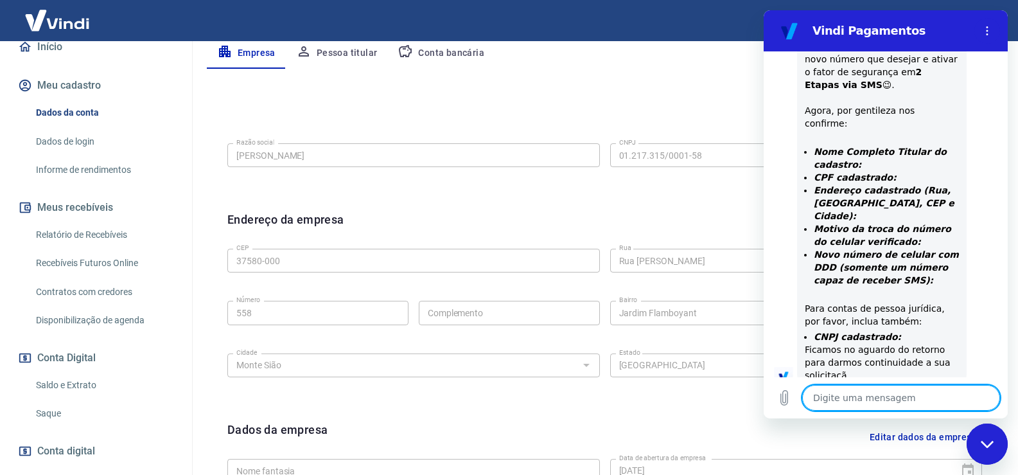
scroll to position [757, 0]
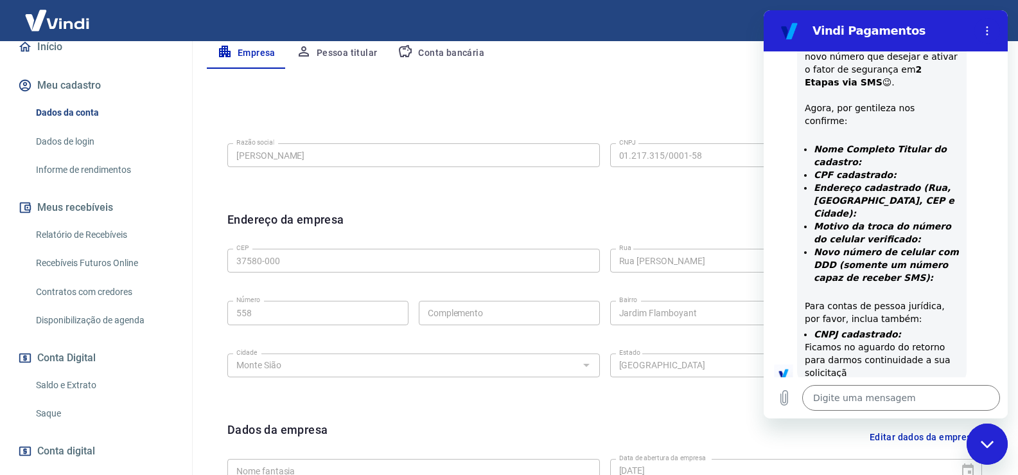
click at [671, 366] on div "CEP 37580-000 CEP Rua [GEOGRAPHIC_DATA] [GEOGRAPHIC_DATA] Número 558 Número Com…" at bounding box center [604, 311] width 755 height 136
click at [586, 271] on div "CEP 37580-000 CEP Rua [GEOGRAPHIC_DATA] [GEOGRAPHIC_DATA] Número 558 Número Com…" at bounding box center [604, 311] width 755 height 136
click at [847, 402] on textarea at bounding box center [901, 398] width 198 height 26
paste textarea "Rua [PERSON_NAME]"
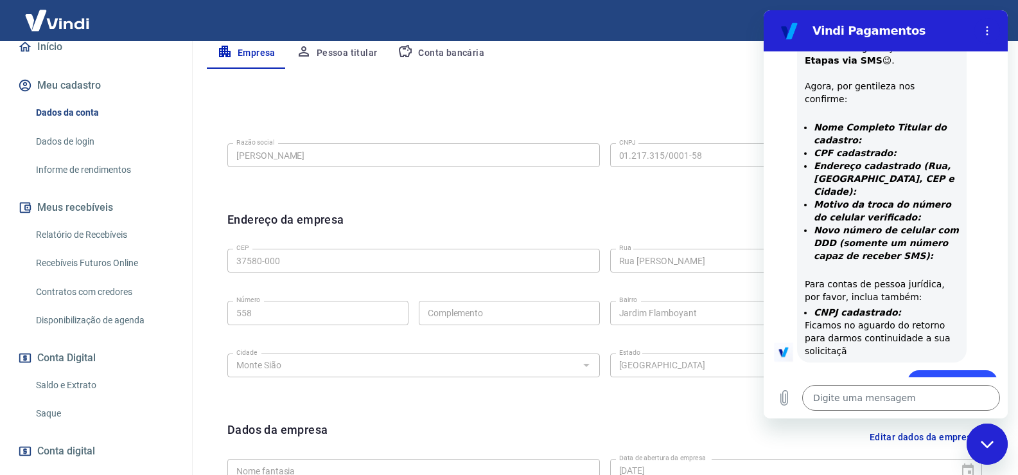
scroll to position [781, 0]
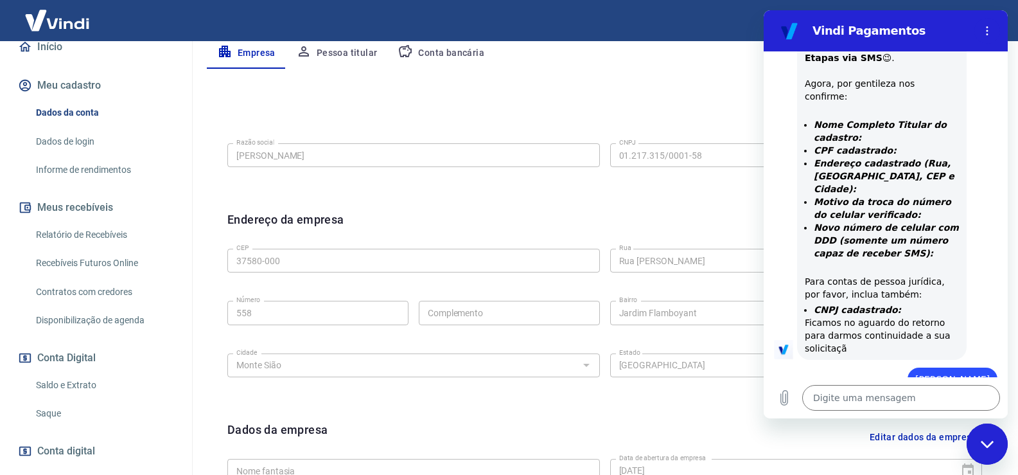
click at [596, 310] on div "CEP 37580-000 CEP Rua [GEOGRAPHIC_DATA] [GEOGRAPHIC_DATA] Número 558 Número Com…" at bounding box center [604, 311] width 755 height 136
click at [844, 400] on textarea at bounding box center [901, 398] width 198 height 26
paste textarea "Jardim Flamboyant"
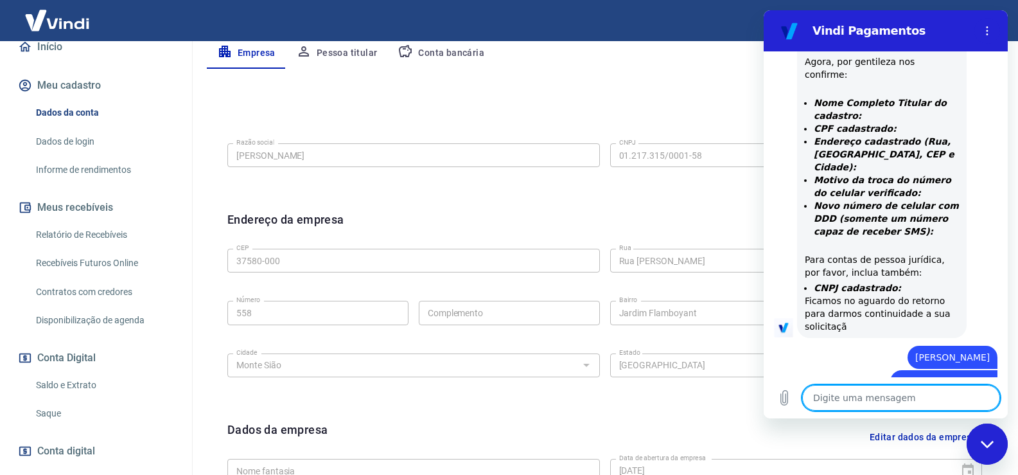
scroll to position [806, 0]
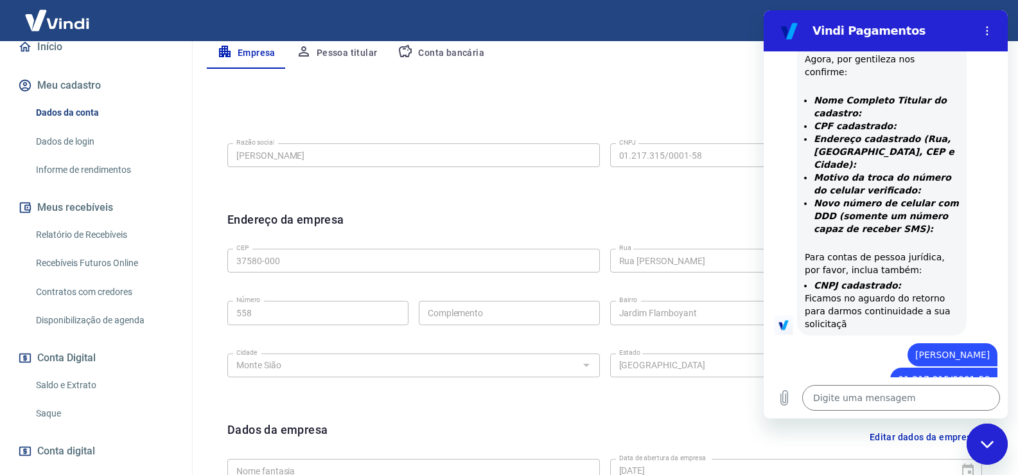
paste textarea "558"
click at [213, 366] on div "Editar razão social Razão social [PERSON_NAME] JUNIOR Razão social CNPJ 01.217.…" at bounding box center [605, 346] width 796 height 504
click at [989, 398] on icon "Enviar mensagem" at bounding box center [988, 397] width 15 height 15
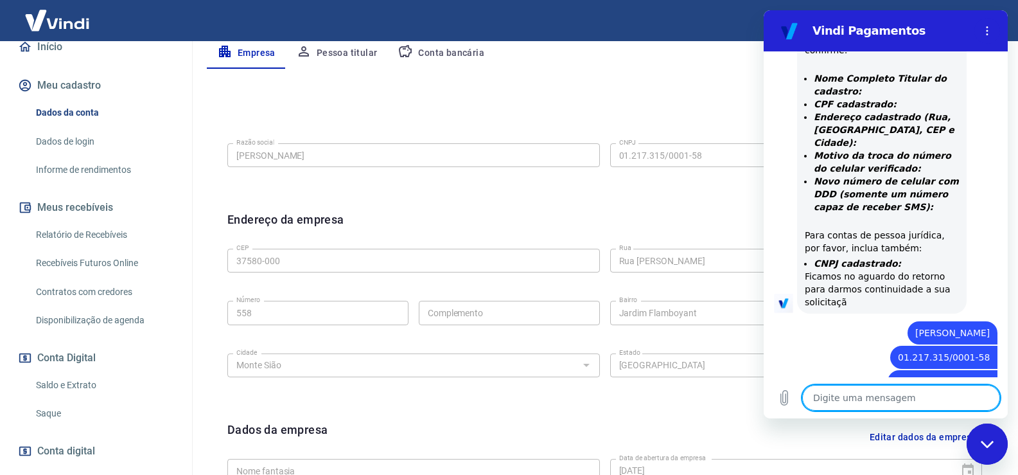
scroll to position [830, 0]
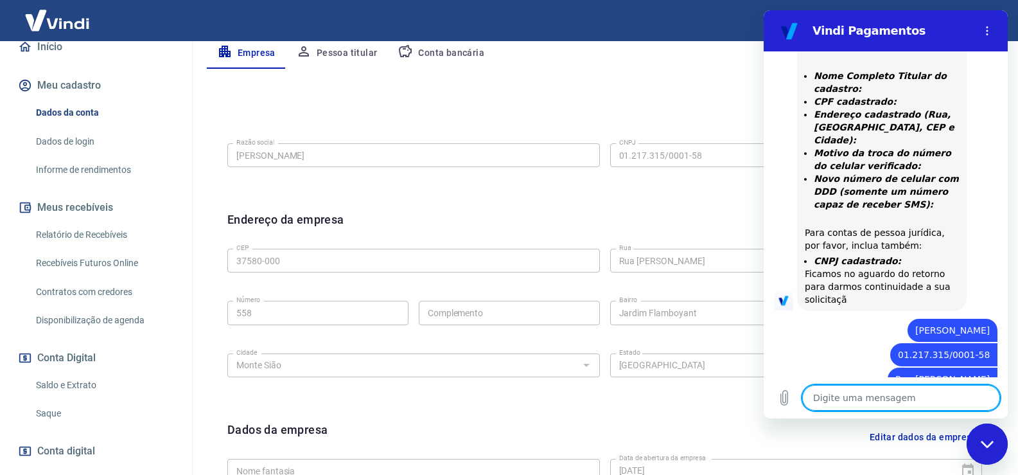
paste textarea "Monte Sião"
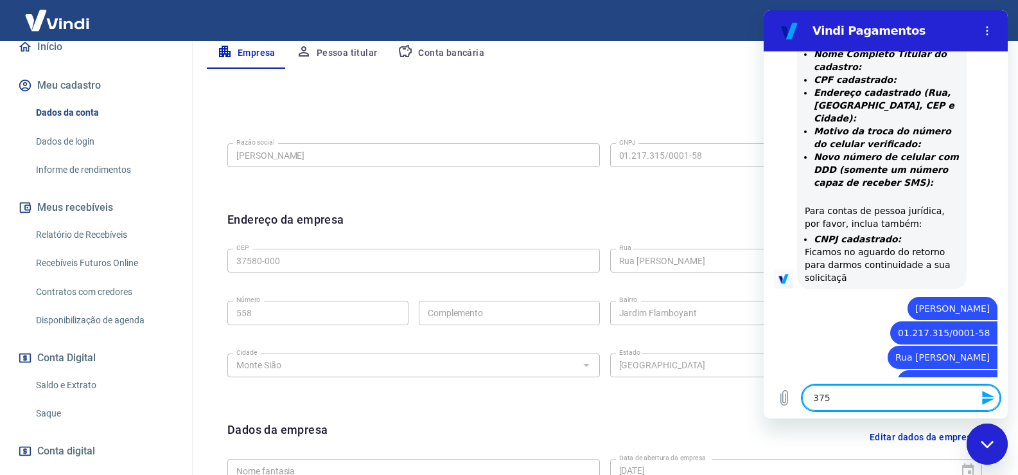
scroll to position [854, 0]
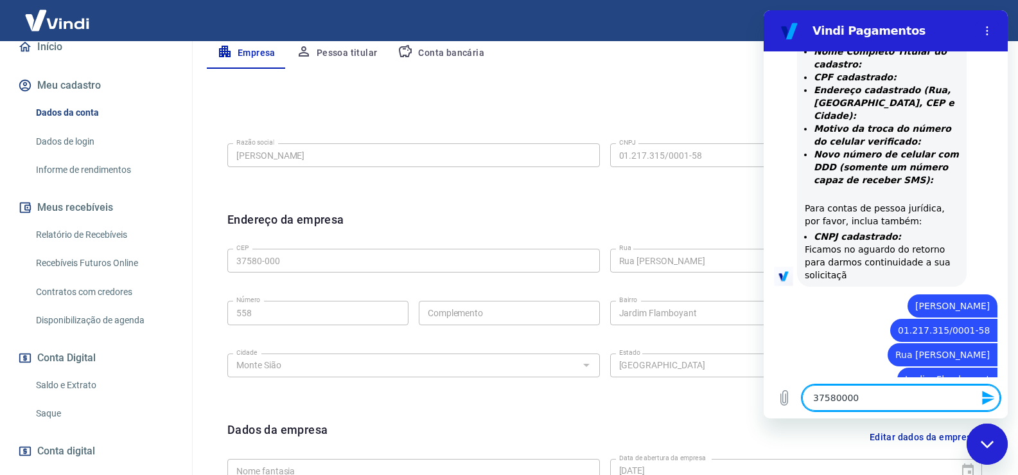
click at [984, 400] on icon "Enviar mensagem" at bounding box center [988, 398] width 12 height 14
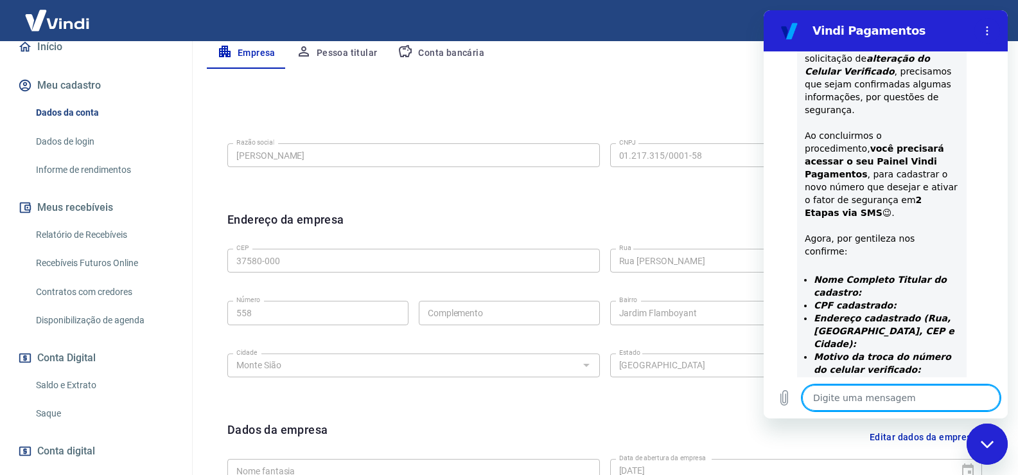
scroll to position [622, 0]
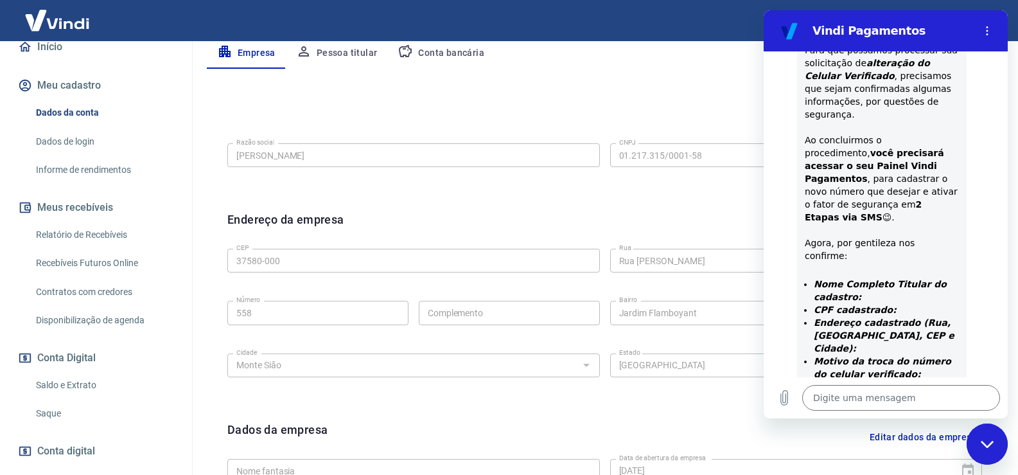
click at [659, 195] on div "Editar razão social Razão social [PERSON_NAME] JUNIOR Razão social CNPJ 01.217.…" at bounding box center [604, 153] width 775 height 96
click at [642, 218] on div "Endereço da empresa Editar endereço" at bounding box center [604, 227] width 755 height 33
paste textarea "01.217.315/0001-58"
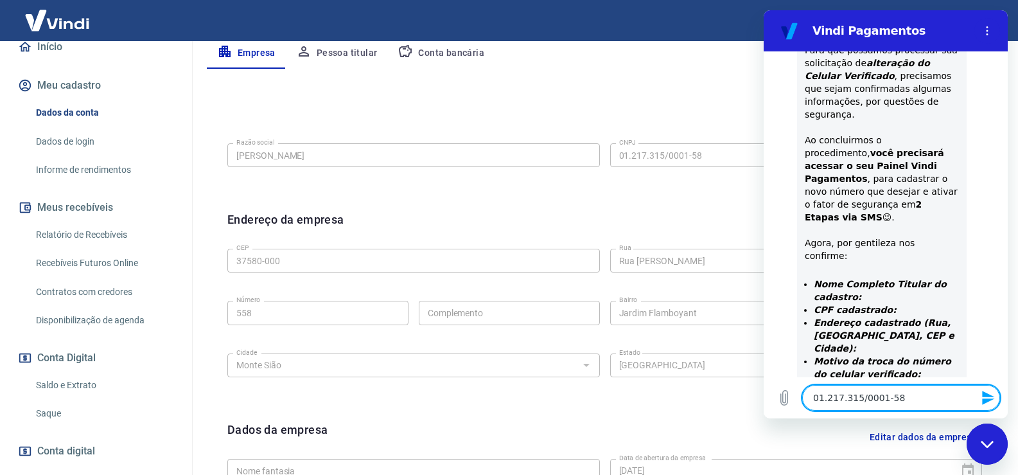
click at [988, 395] on icon "Enviar mensagem" at bounding box center [988, 398] width 12 height 14
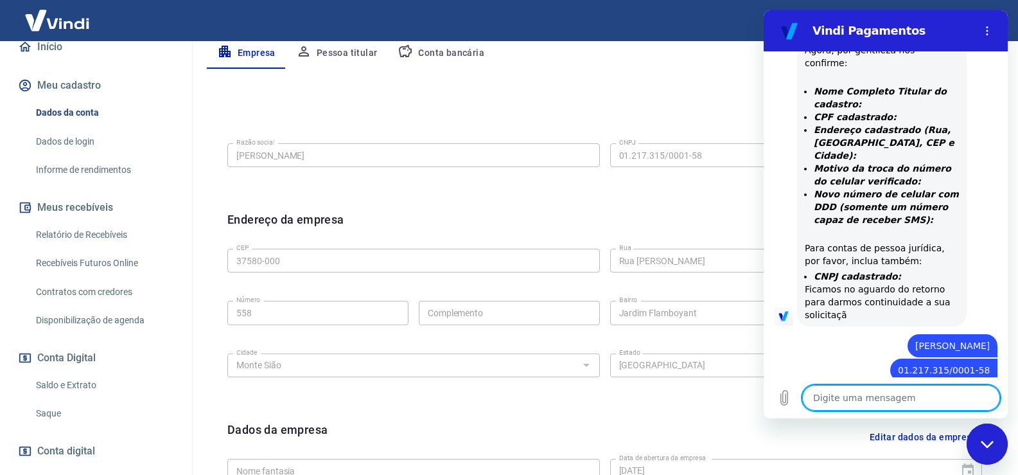
scroll to position [928, 0]
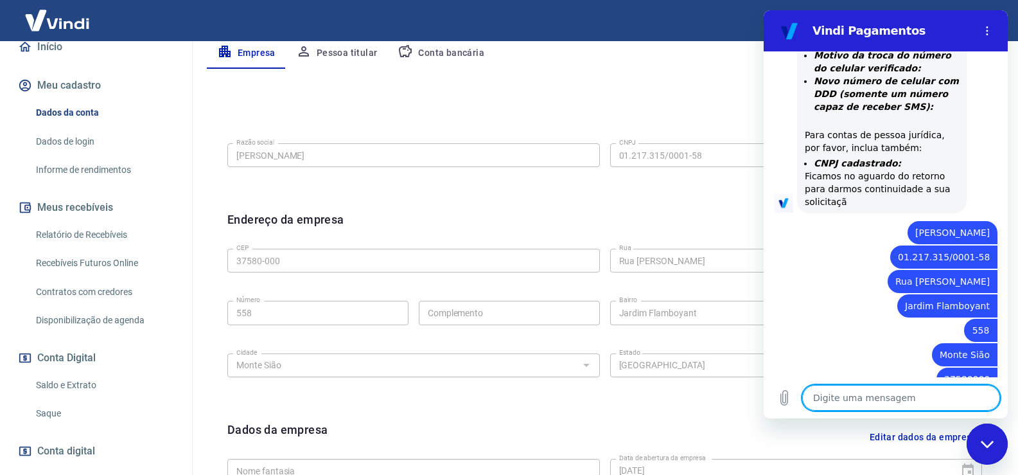
click at [342, 54] on button "Pessoa titular" at bounding box center [337, 53] width 102 height 31
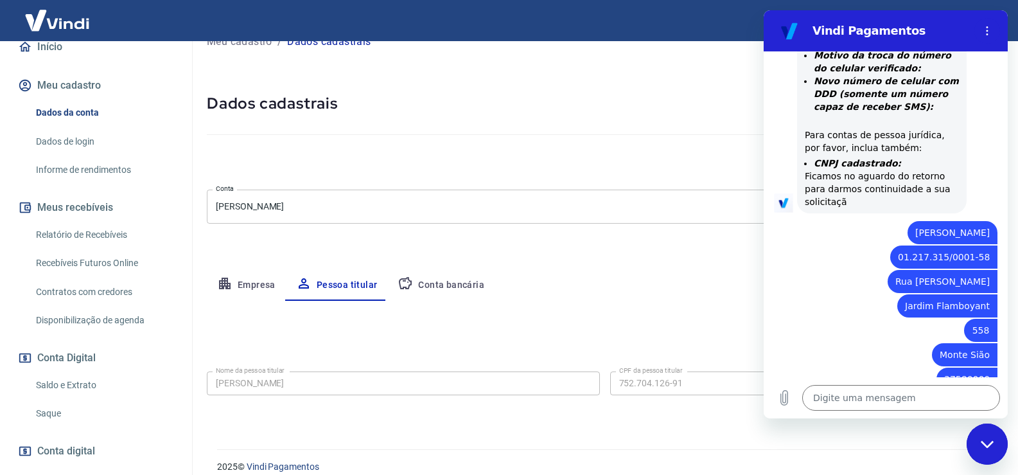
scroll to position [39, 0]
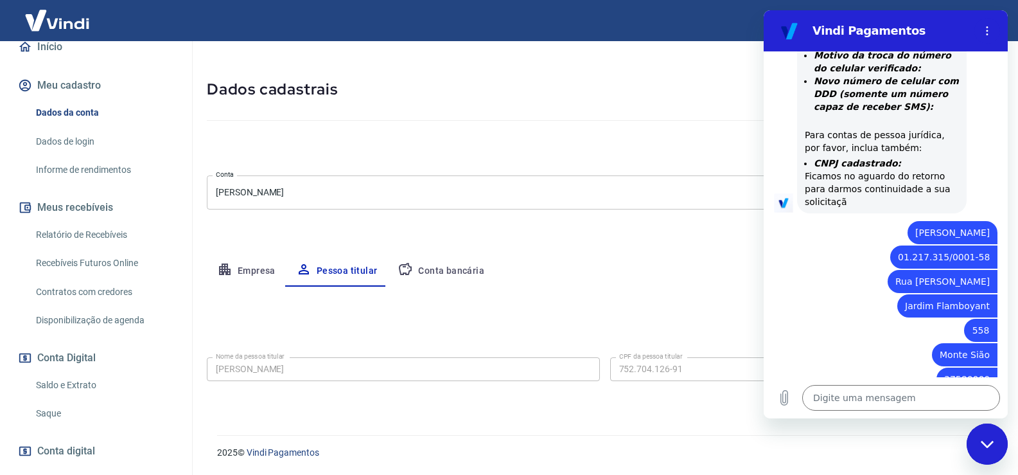
click at [603, 368] on div "Nome da pessoa titular [PERSON_NAME] JUNIOR Nome da pessoa titular CPF da pesso…" at bounding box center [605, 367] width 796 height 31
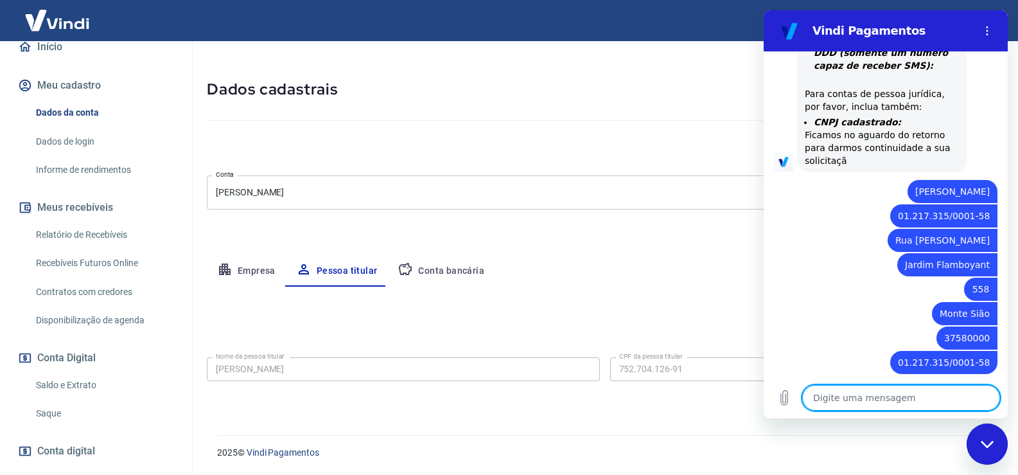
scroll to position [971, 0]
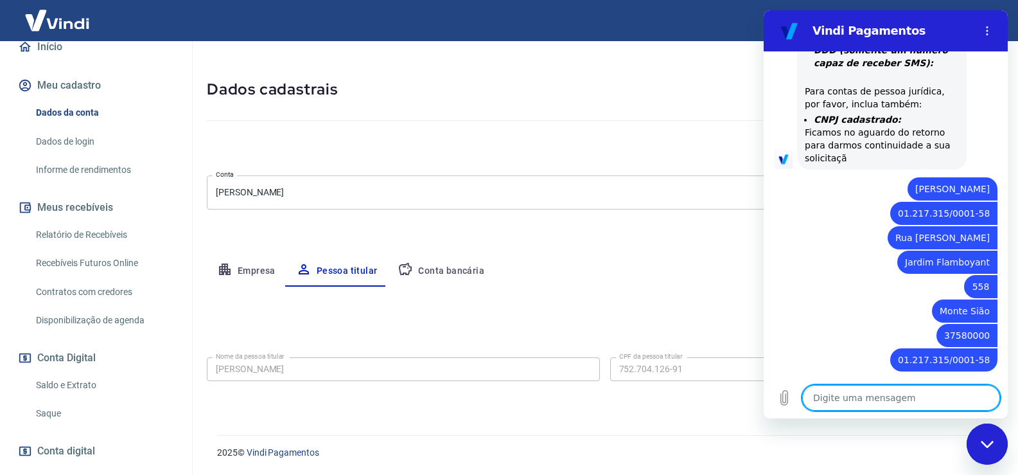
drag, startPoint x: 630, startPoint y: 372, endPoint x: 531, endPoint y: 139, distance: 253.0
click at [531, 139] on div "Cancelar conta" at bounding box center [605, 148] width 796 height 24
click at [856, 394] on textarea at bounding box center [901, 398] width 198 height 26
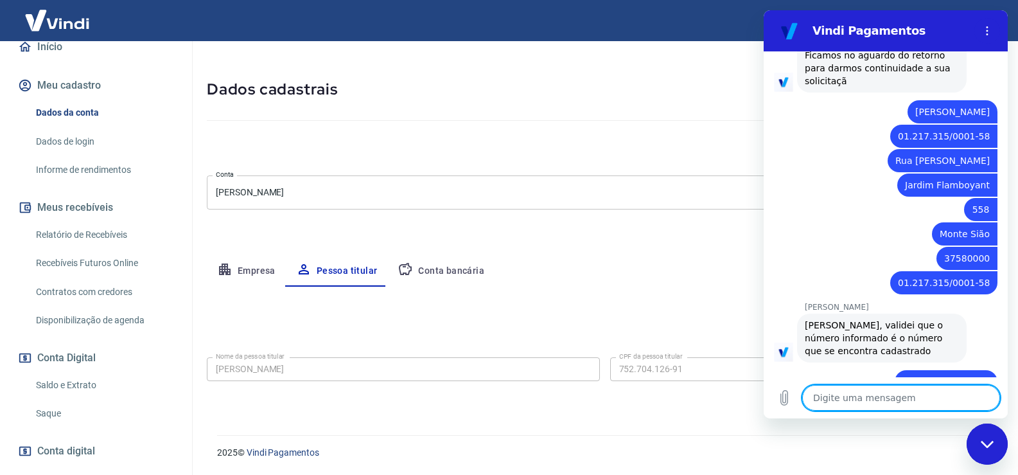
scroll to position [1051, 0]
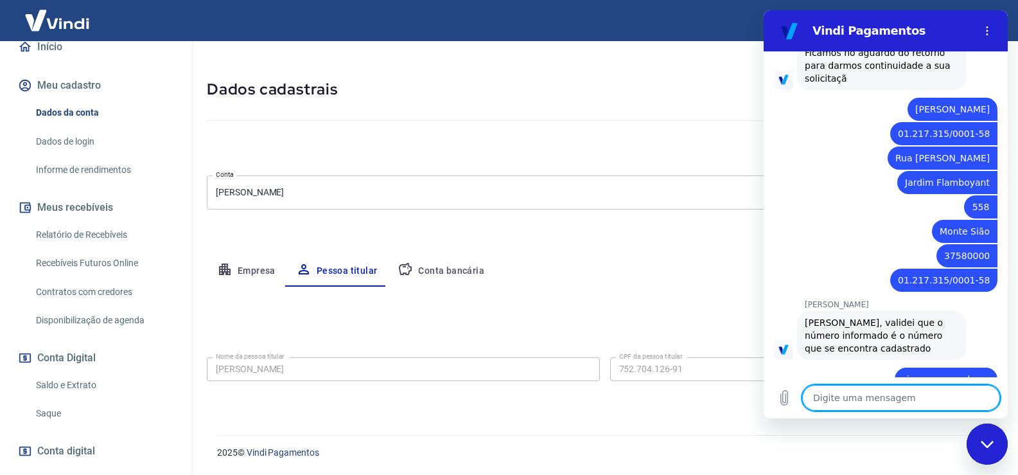
click at [55, 427] on link "Saque" at bounding box center [104, 413] width 146 height 26
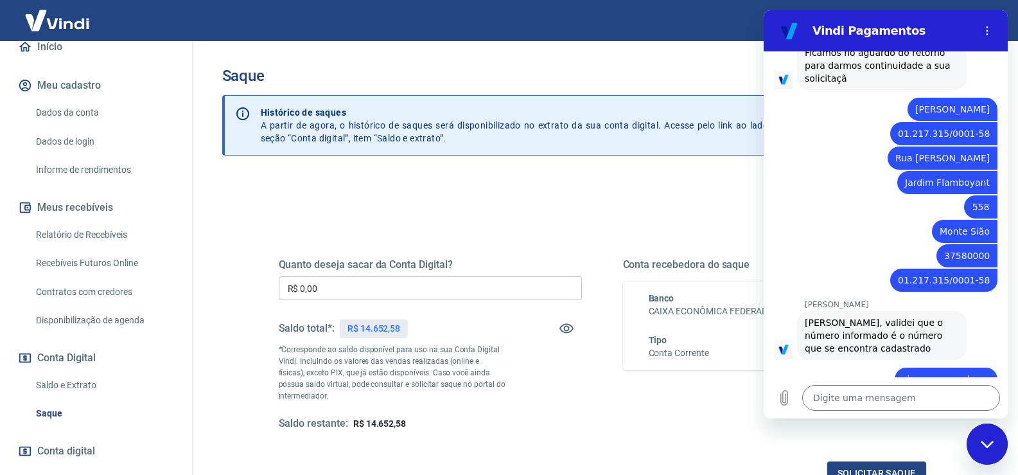
click at [82, 155] on link "Dados de login" at bounding box center [104, 141] width 146 height 26
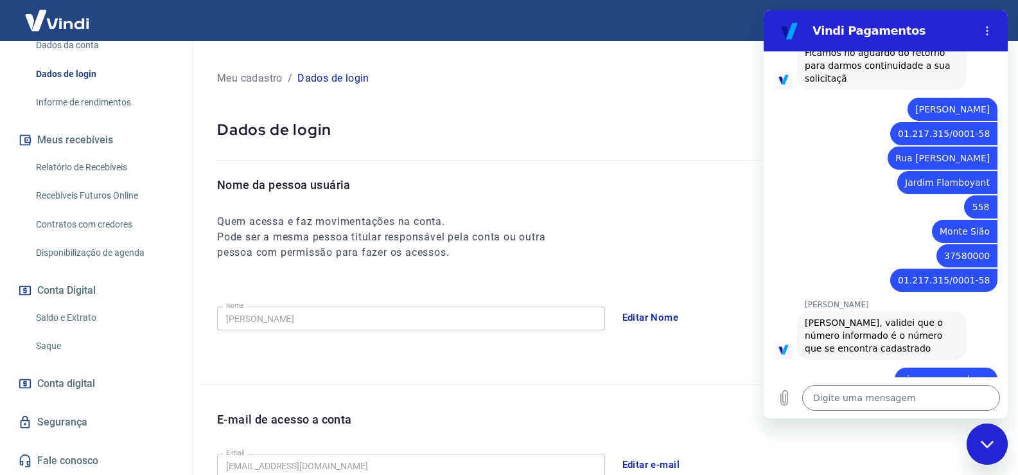
scroll to position [193, 0]
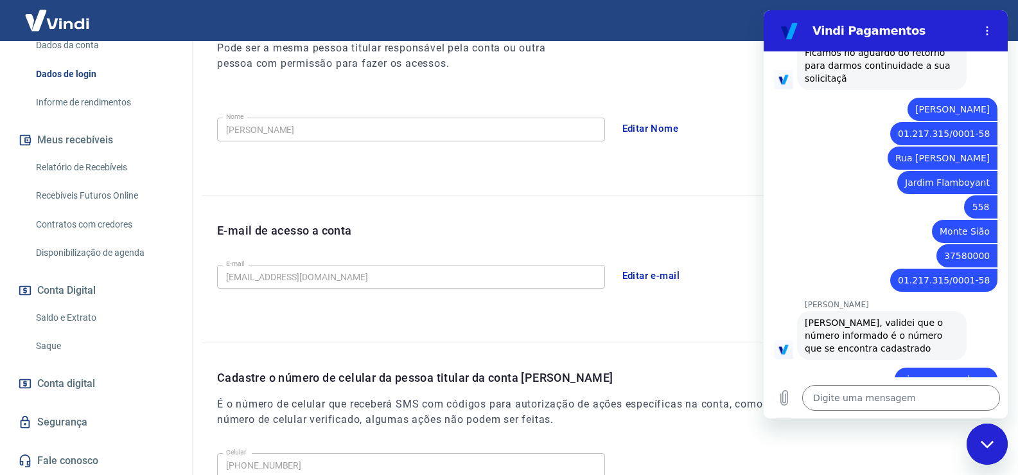
click at [644, 279] on button "Editar e-mail" at bounding box center [651, 275] width 72 height 27
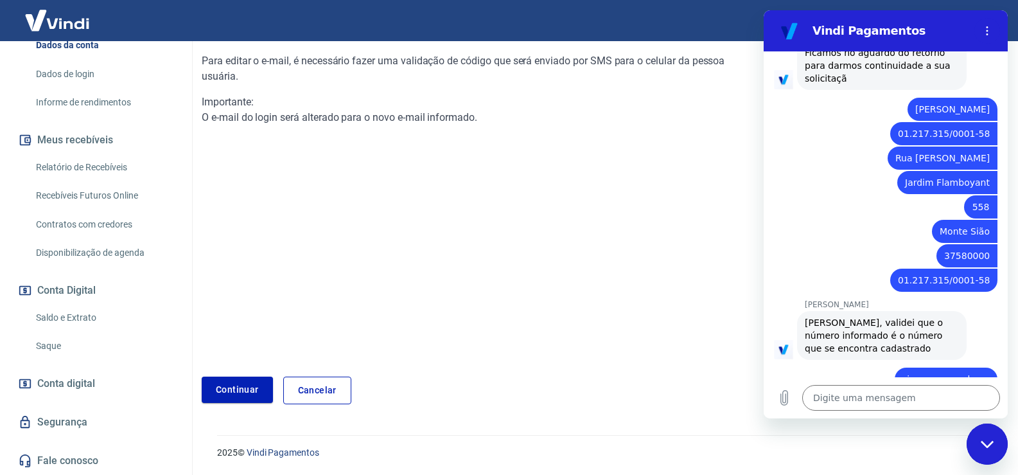
scroll to position [130, 0]
click at [335, 394] on link "Cancelar" at bounding box center [317, 390] width 68 height 28
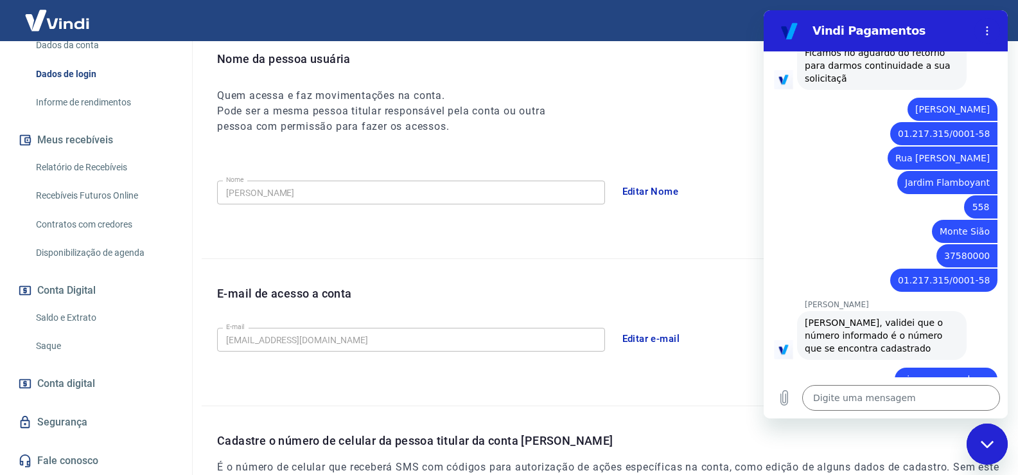
scroll to position [348, 0]
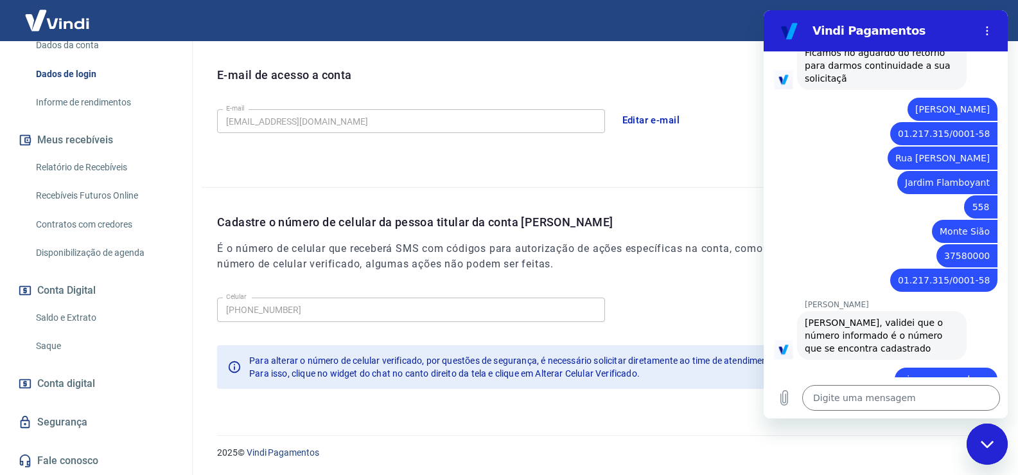
click at [73, 339] on link "Saque" at bounding box center [104, 346] width 146 height 26
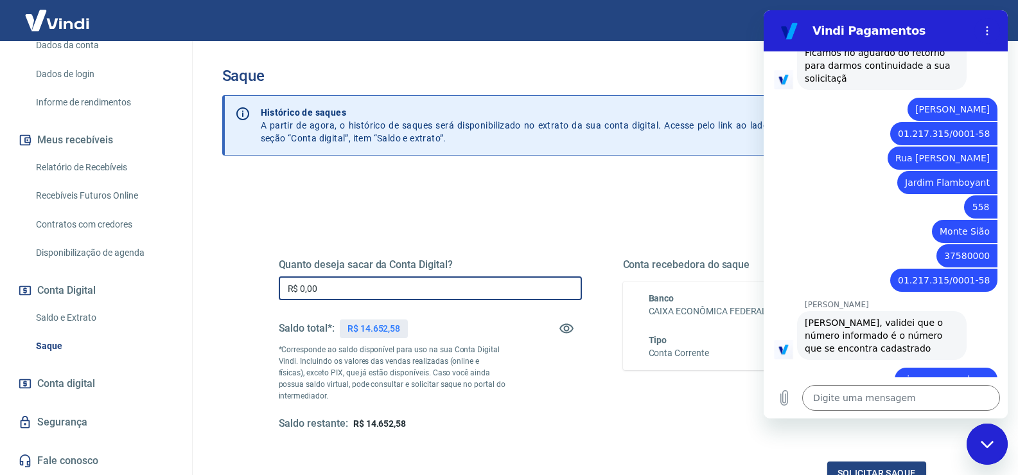
drag, startPoint x: 351, startPoint y: 295, endPoint x: 195, endPoint y: 326, distance: 159.7
click at [177, 304] on div "Sair M [PERSON_NAME] JUNIOR [EMAIL_ADDRESS][DOMAIN_NAME] Início Meu cadastro Da…" at bounding box center [509, 237] width 1018 height 475
click at [840, 470] on button "Solicitar saque" at bounding box center [876, 473] width 99 height 24
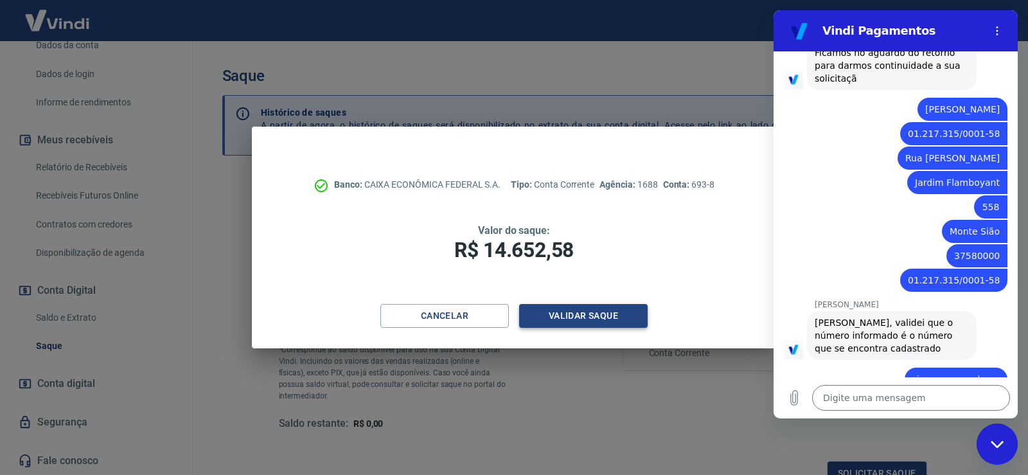
click at [573, 318] on button "Validar saque" at bounding box center [583, 316] width 128 height 24
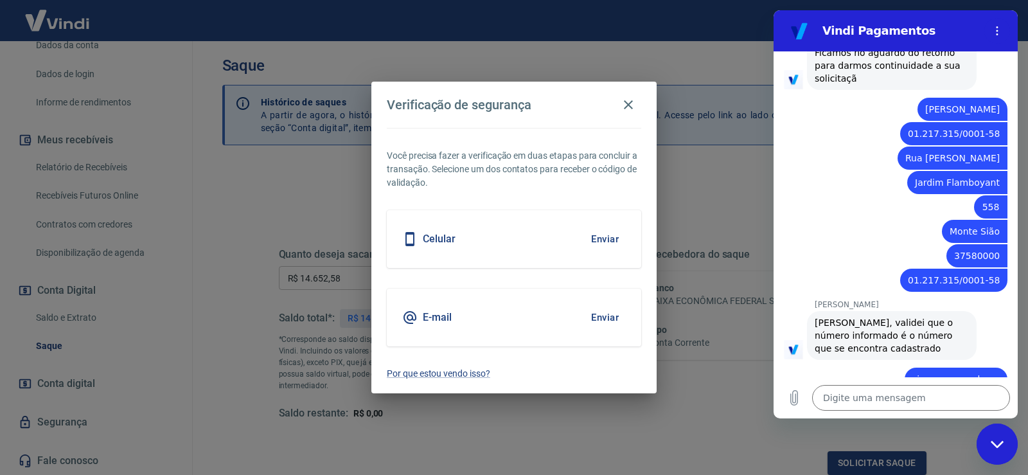
click at [606, 242] on button "Enviar" at bounding box center [605, 238] width 42 height 27
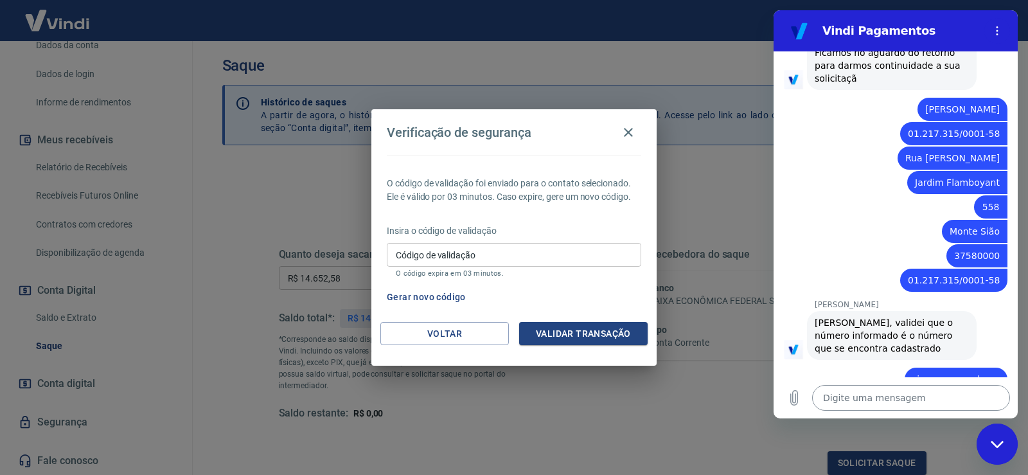
click at [875, 400] on textarea at bounding box center [911, 398] width 198 height 26
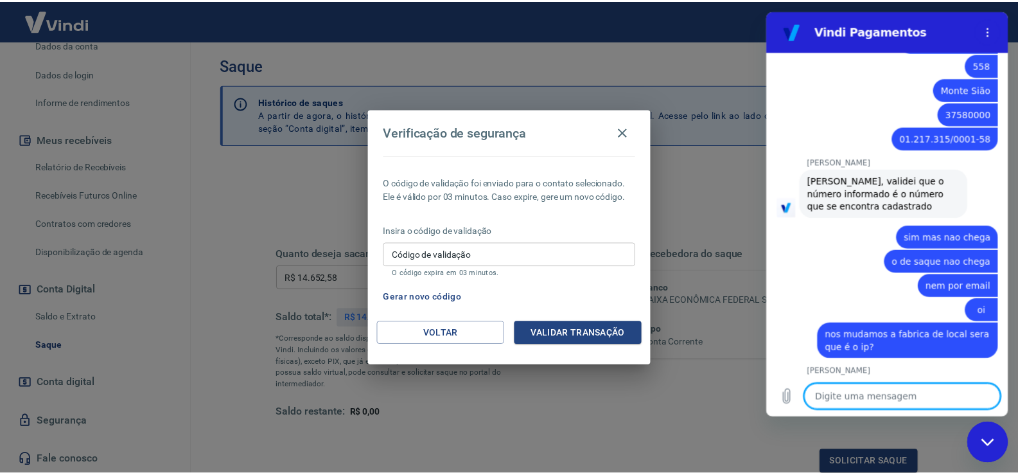
scroll to position [1194, 0]
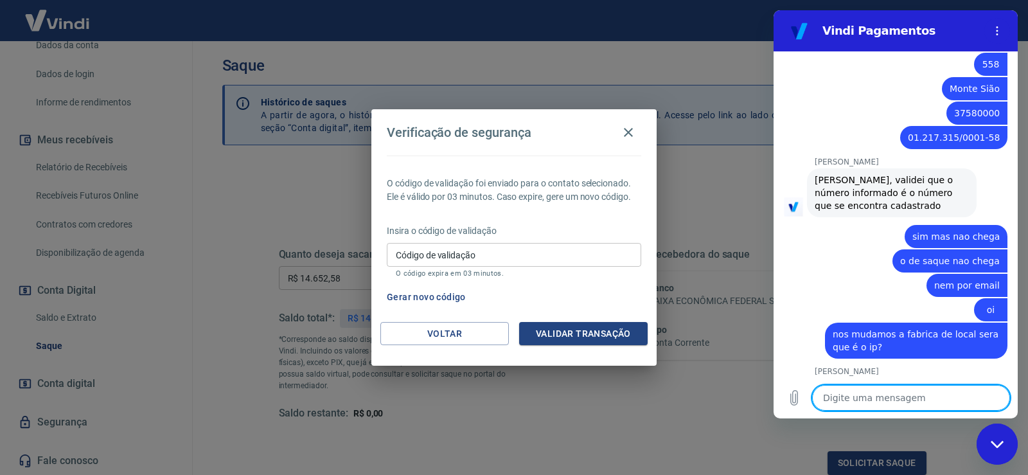
click at [912, 395] on textarea at bounding box center [911, 398] width 198 height 26
click at [430, 337] on button "Voltar" at bounding box center [444, 334] width 128 height 24
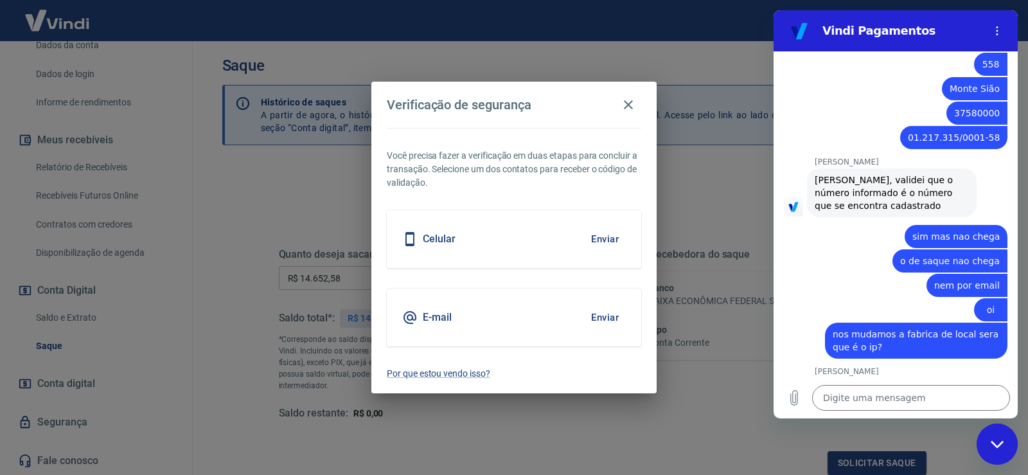
click at [610, 315] on button "Enviar" at bounding box center [605, 317] width 42 height 27
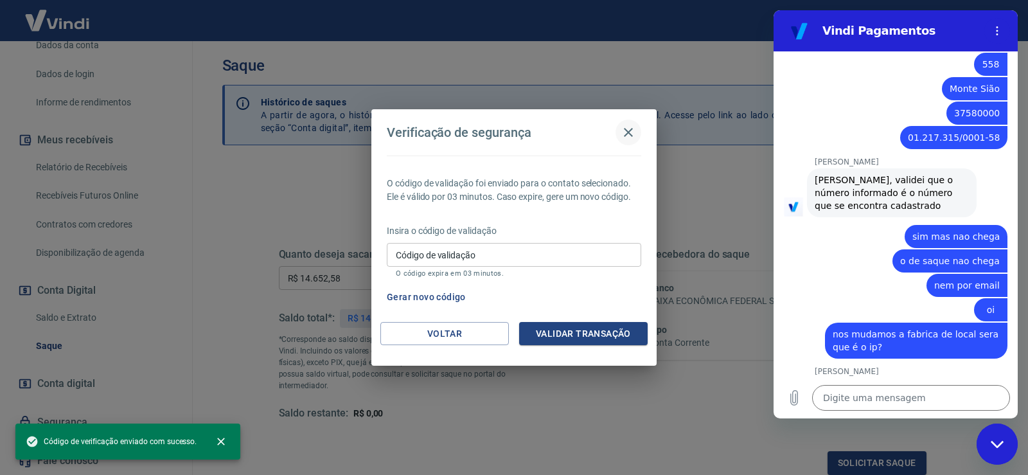
click at [632, 134] on icon "button" at bounding box center [628, 132] width 15 height 15
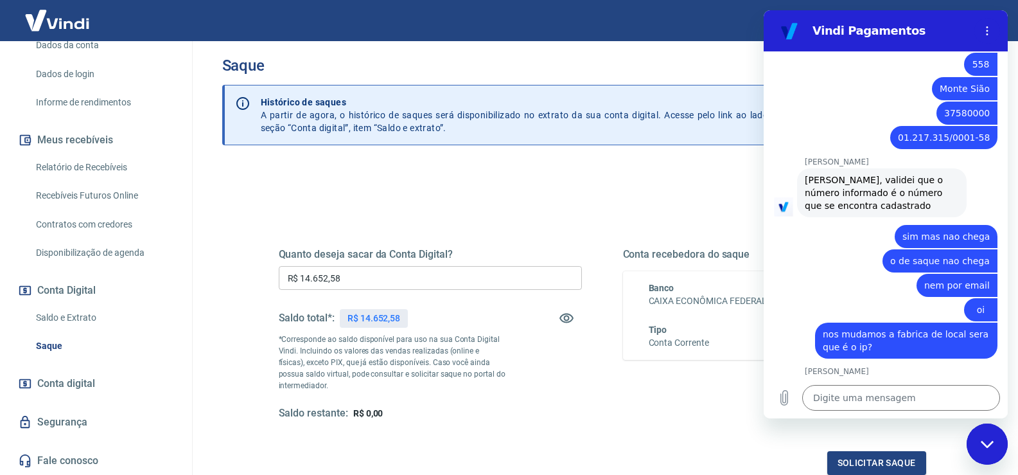
click at [103, 98] on link "Informe de rendimentos" at bounding box center [104, 102] width 146 height 26
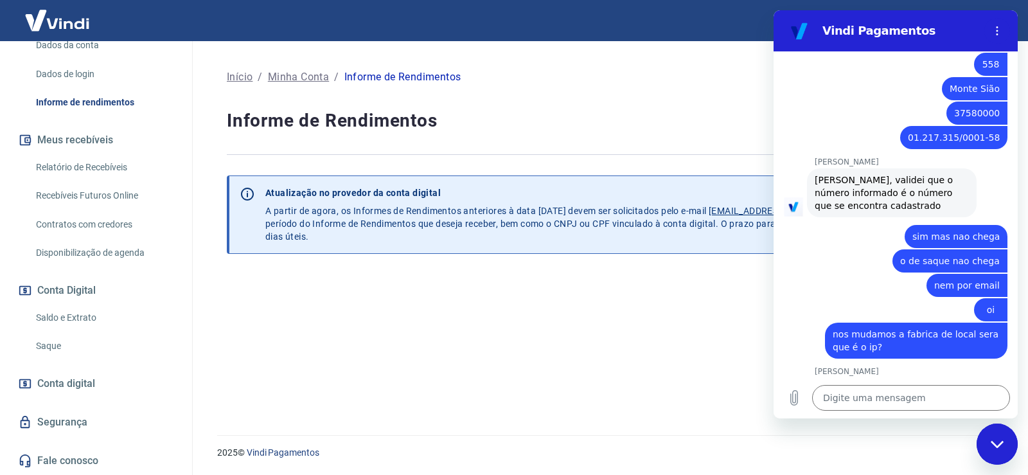
click at [98, 76] on link "Dados de login" at bounding box center [104, 74] width 146 height 26
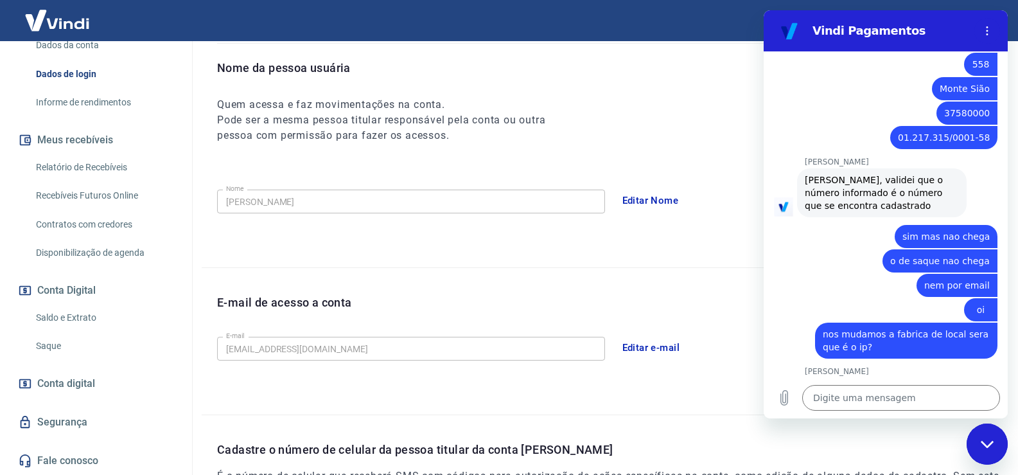
scroll to position [128, 0]
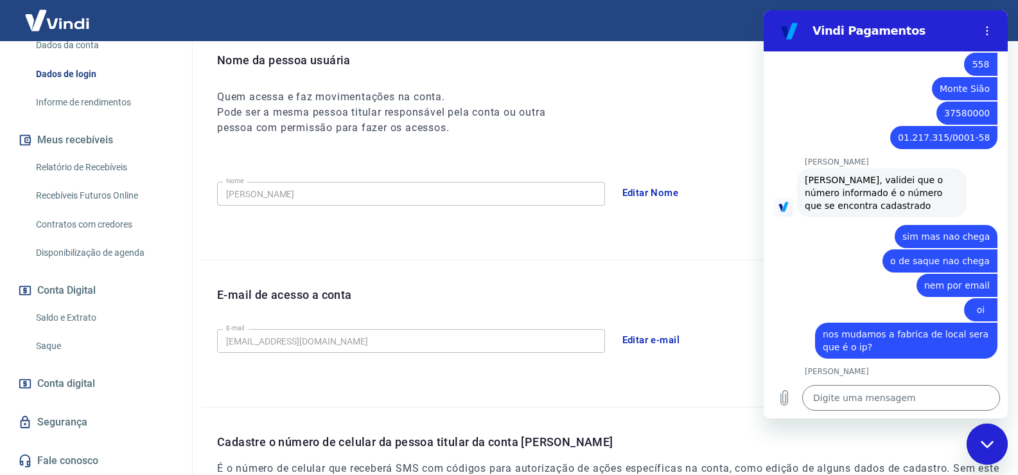
click at [181, 346] on div "Sair M [PERSON_NAME] JUNIOR [EMAIL_ADDRESS][DOMAIN_NAME] Início Meu cadastro Da…" at bounding box center [509, 109] width 1018 height 475
paste textarea "[EMAIL_ADDRESS][DOMAIN_NAME]"
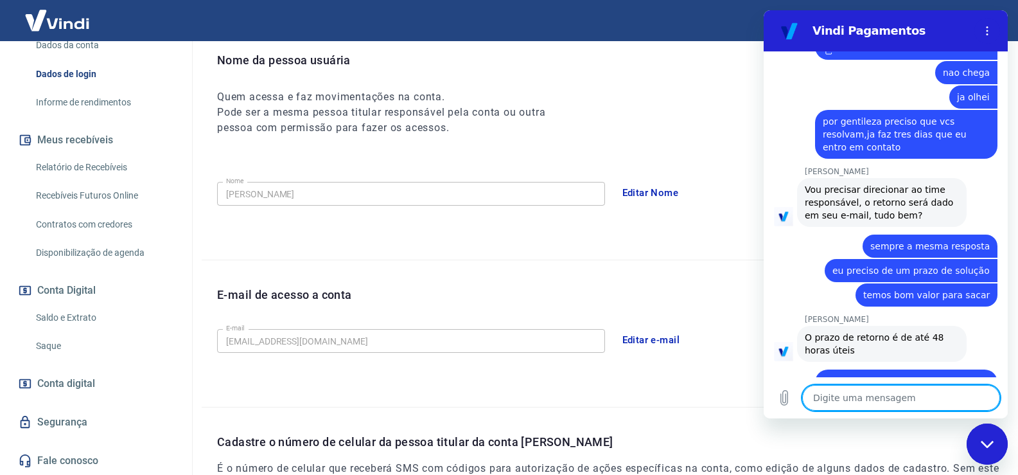
scroll to position [1475, 0]
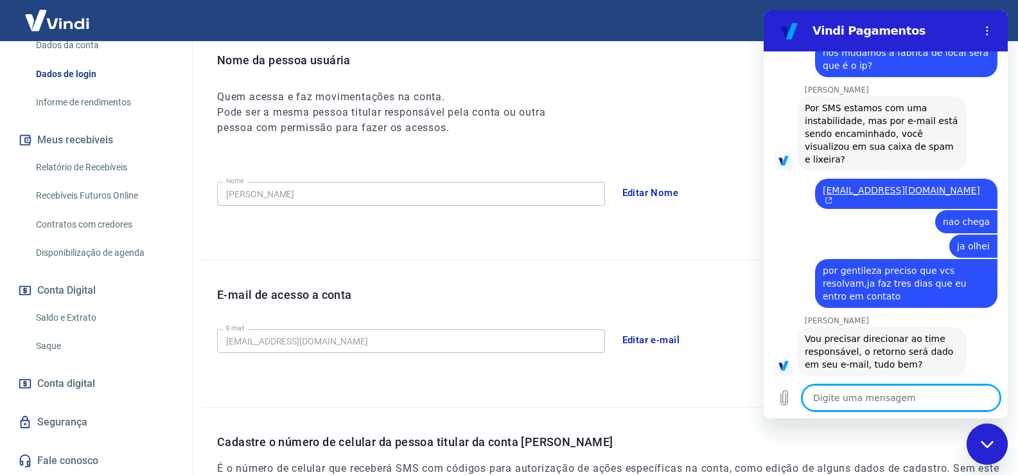
click at [677, 81] on div "Nome da pessoa usuária Quem acessa e faz movimentações na conta. Pode ser a mes…" at bounding box center [610, 93] width 786 height 84
click at [978, 446] on div "Fechar janela de mensagens" at bounding box center [987, 444] width 39 height 39
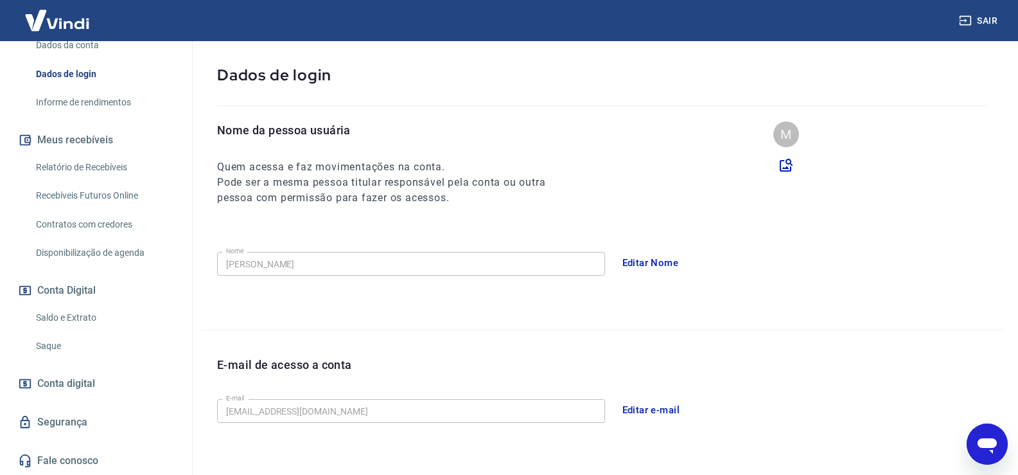
scroll to position [0, 0]
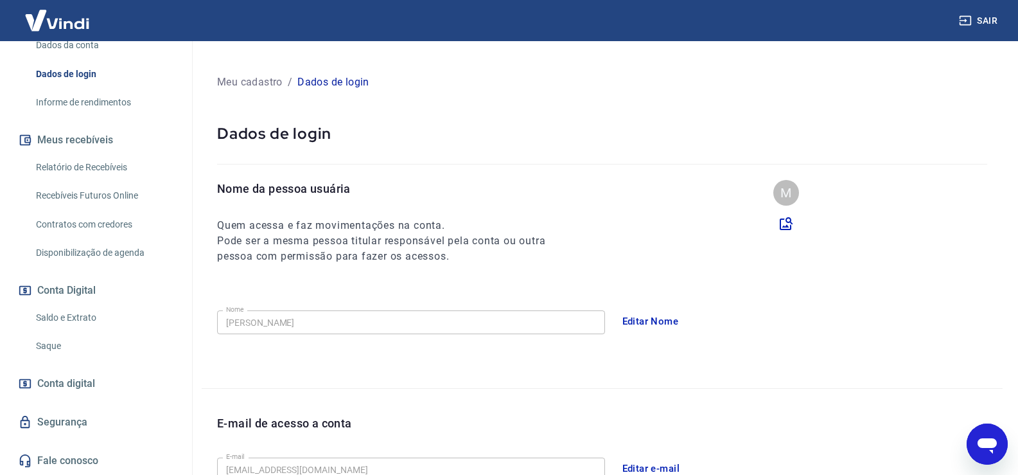
click at [998, 28] on button "Sair" at bounding box center [980, 21] width 46 height 24
